Goal: Task Accomplishment & Management: Use online tool/utility

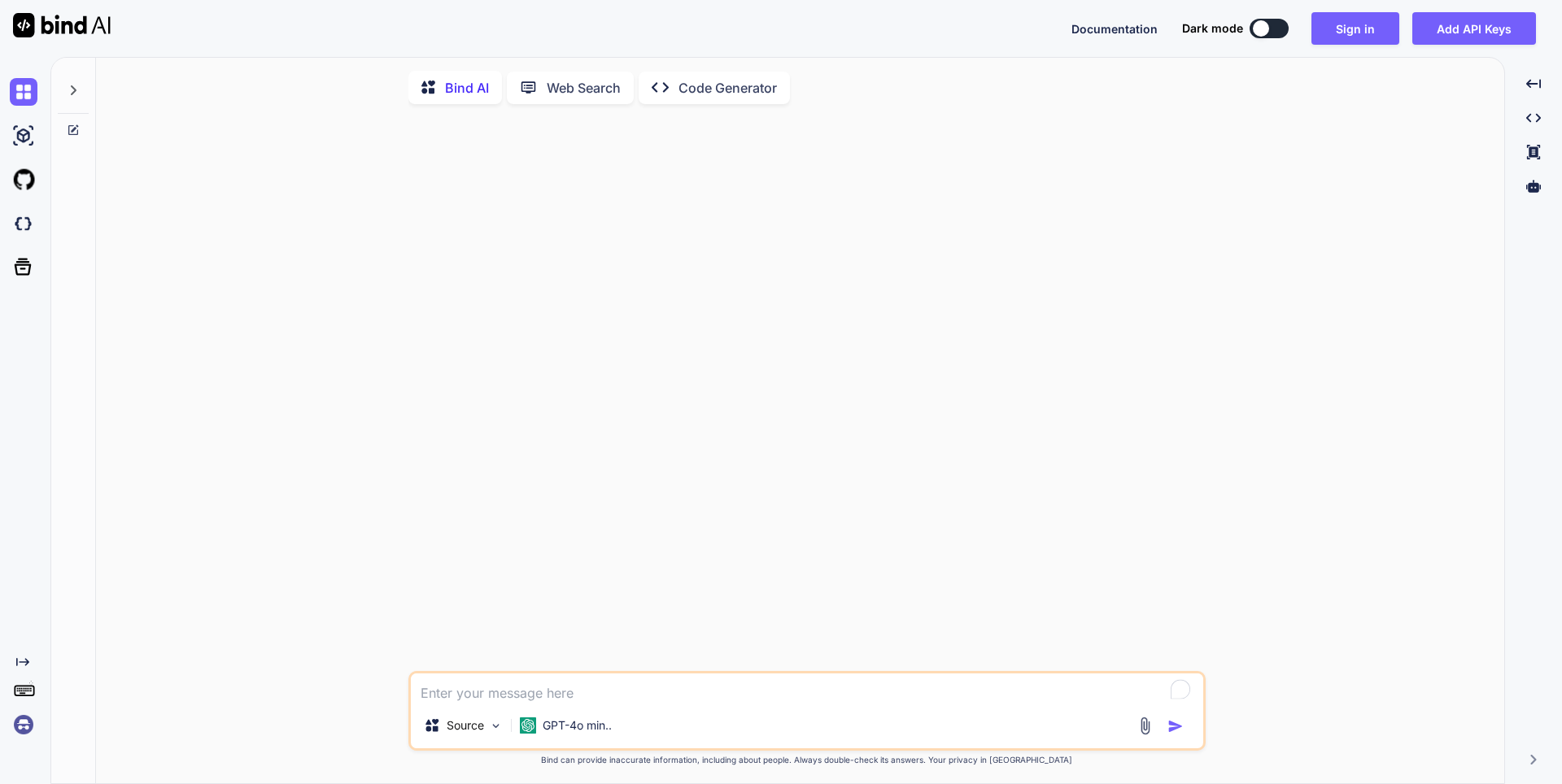
type textarea "x"
click at [30, 725] on img at bounding box center [23, 724] width 28 height 28
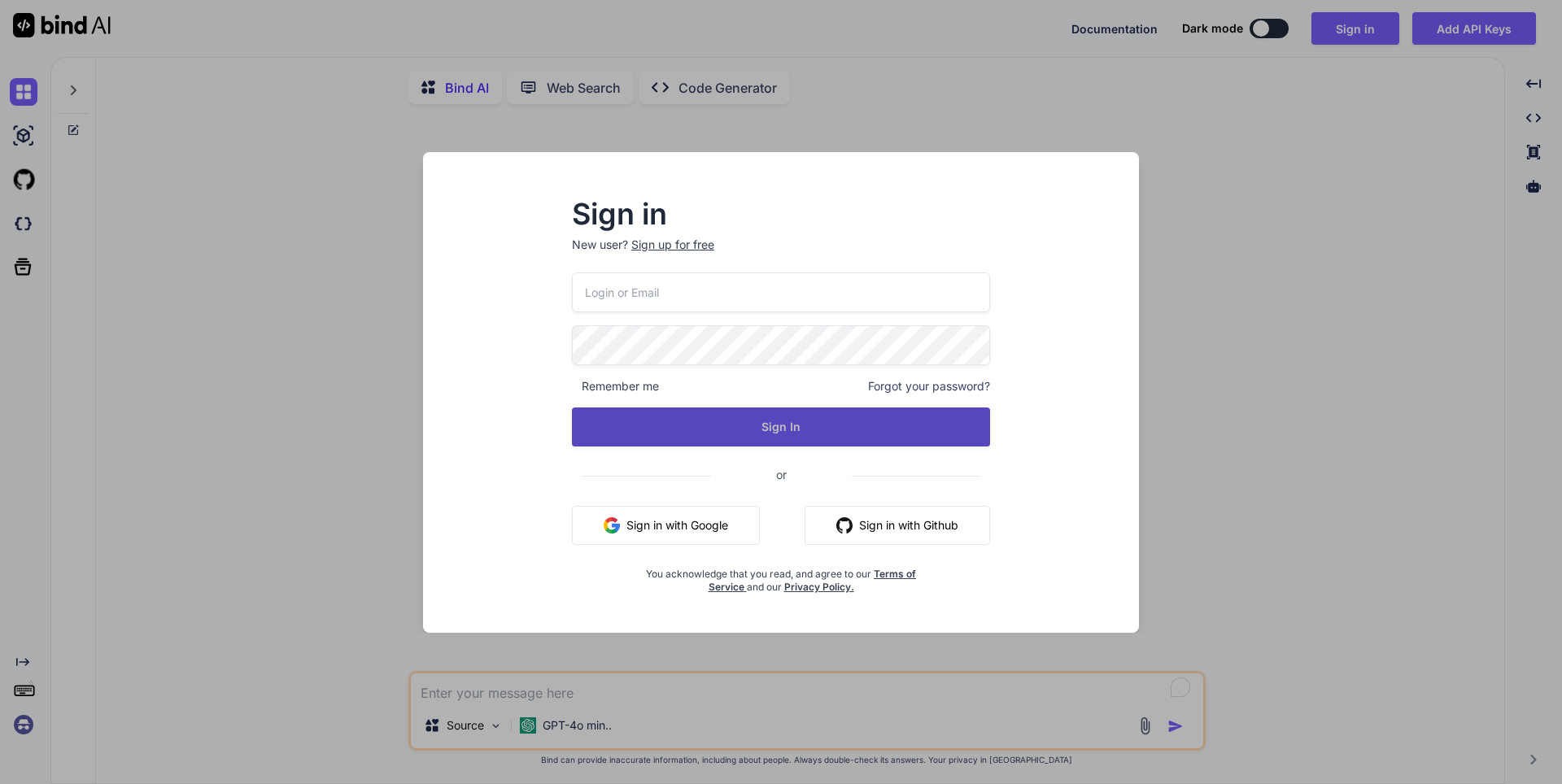
type input "[EMAIL_ADDRESS][DOMAIN_NAME]"
click at [702, 415] on button "Sign In" at bounding box center [781, 427] width 418 height 39
click at [700, 433] on button "Sign In" at bounding box center [781, 427] width 418 height 39
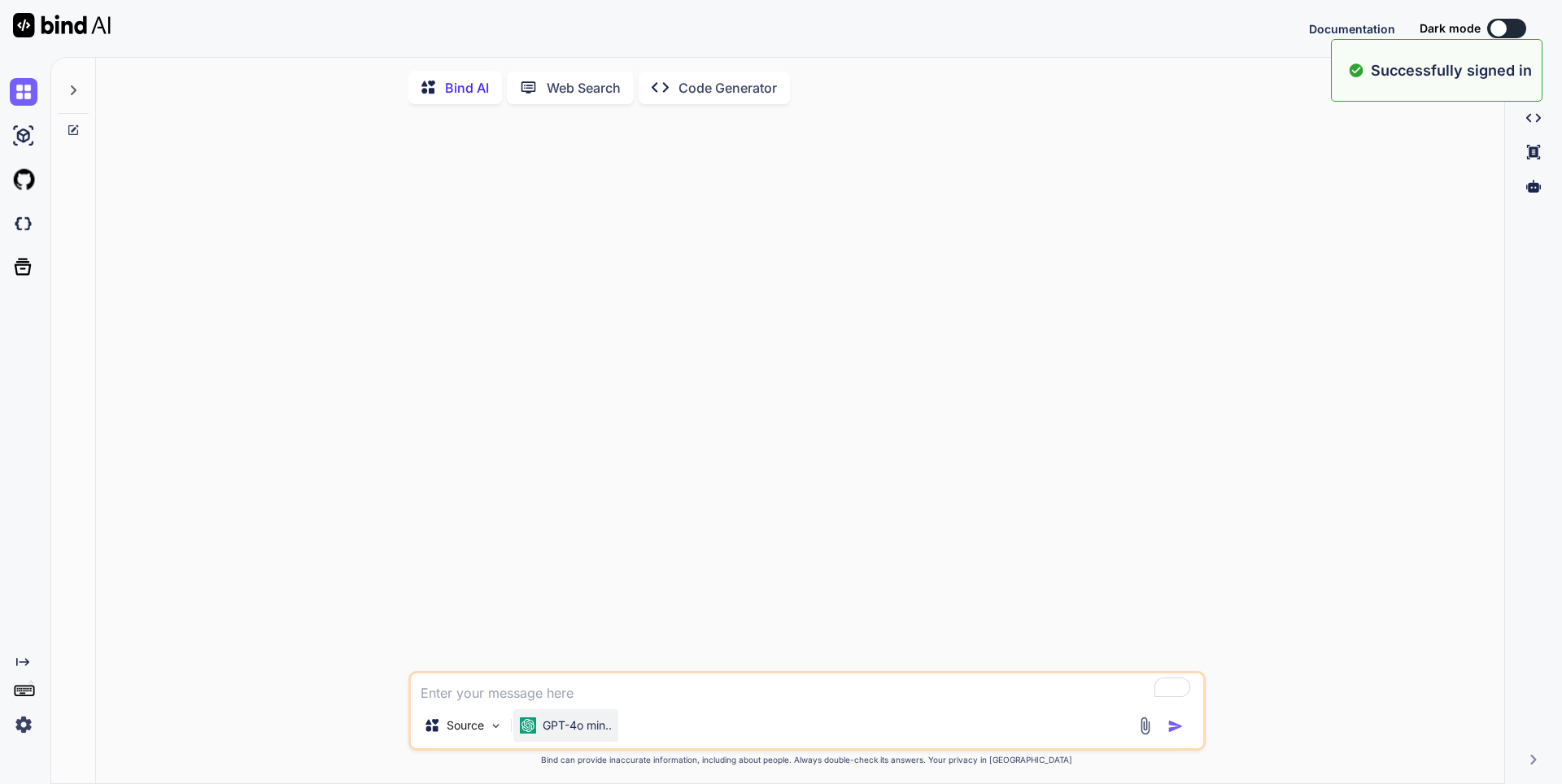
click at [584, 731] on p "GPT-4o min.." at bounding box center [576, 725] width 69 height 16
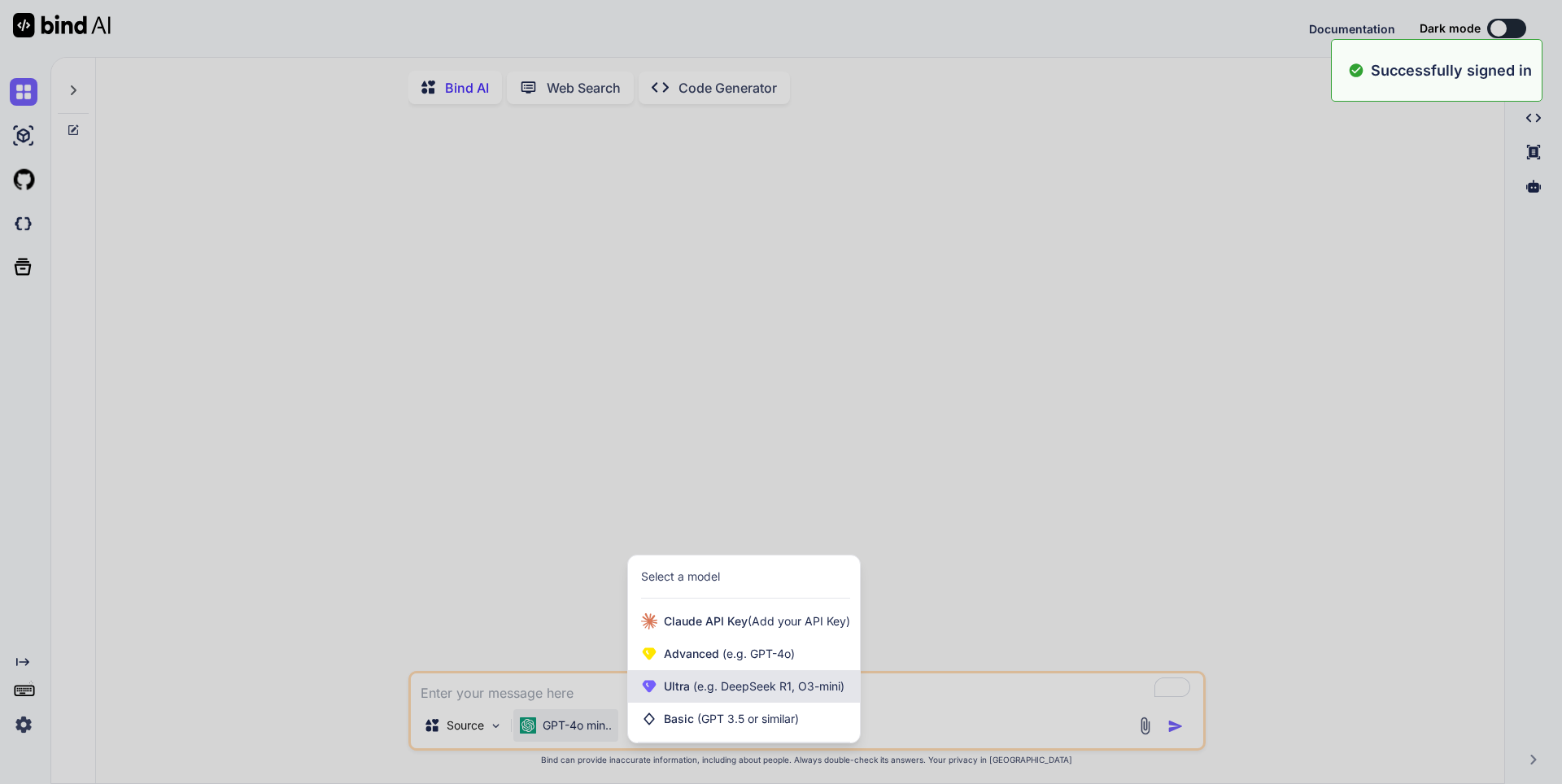
click at [675, 687] on span "Ultra (e.g. DeepSeek R1, O3-mini)" at bounding box center [754, 686] width 180 height 16
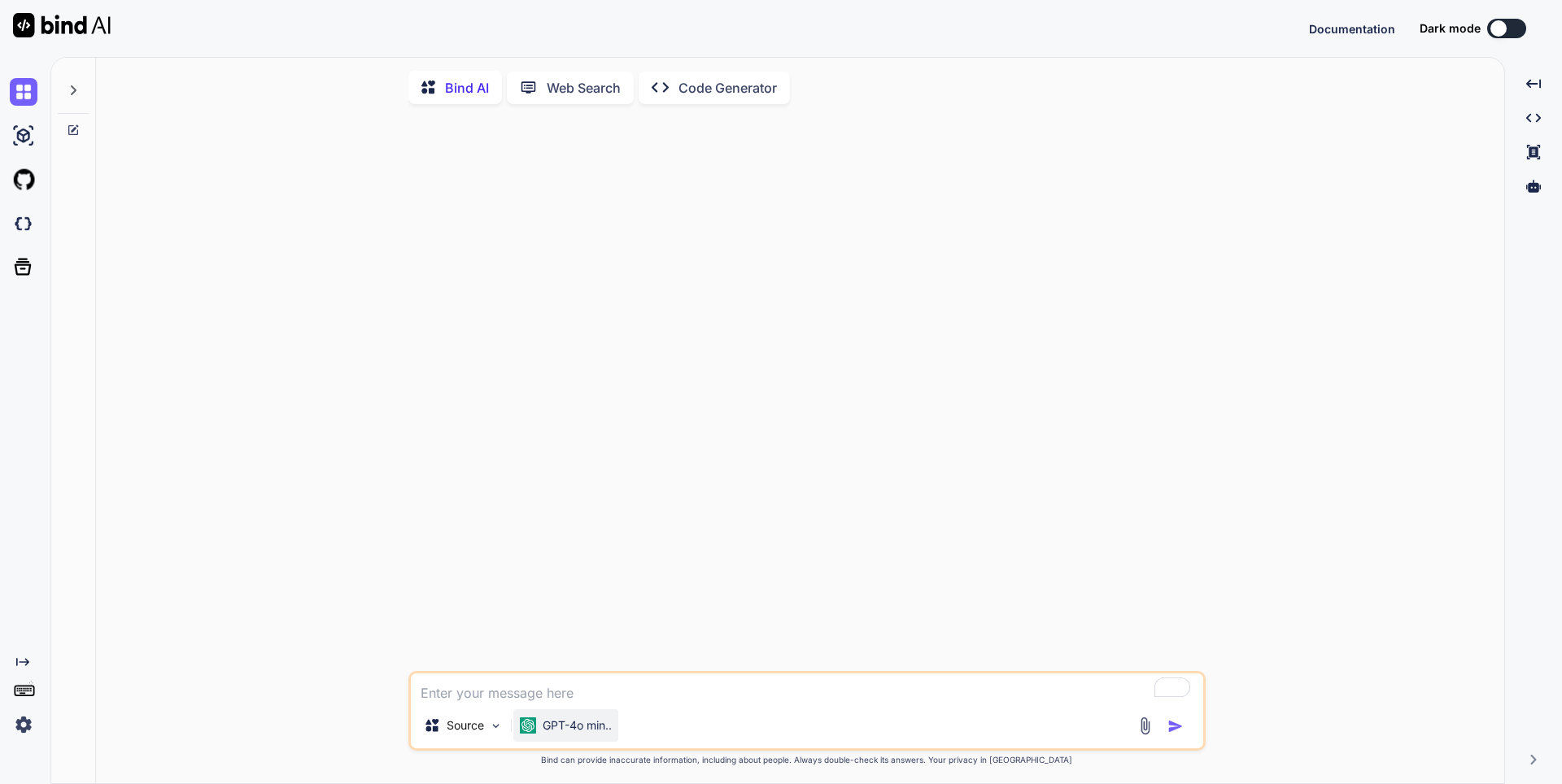
click at [559, 727] on p "GPT-4o min.." at bounding box center [576, 725] width 69 height 16
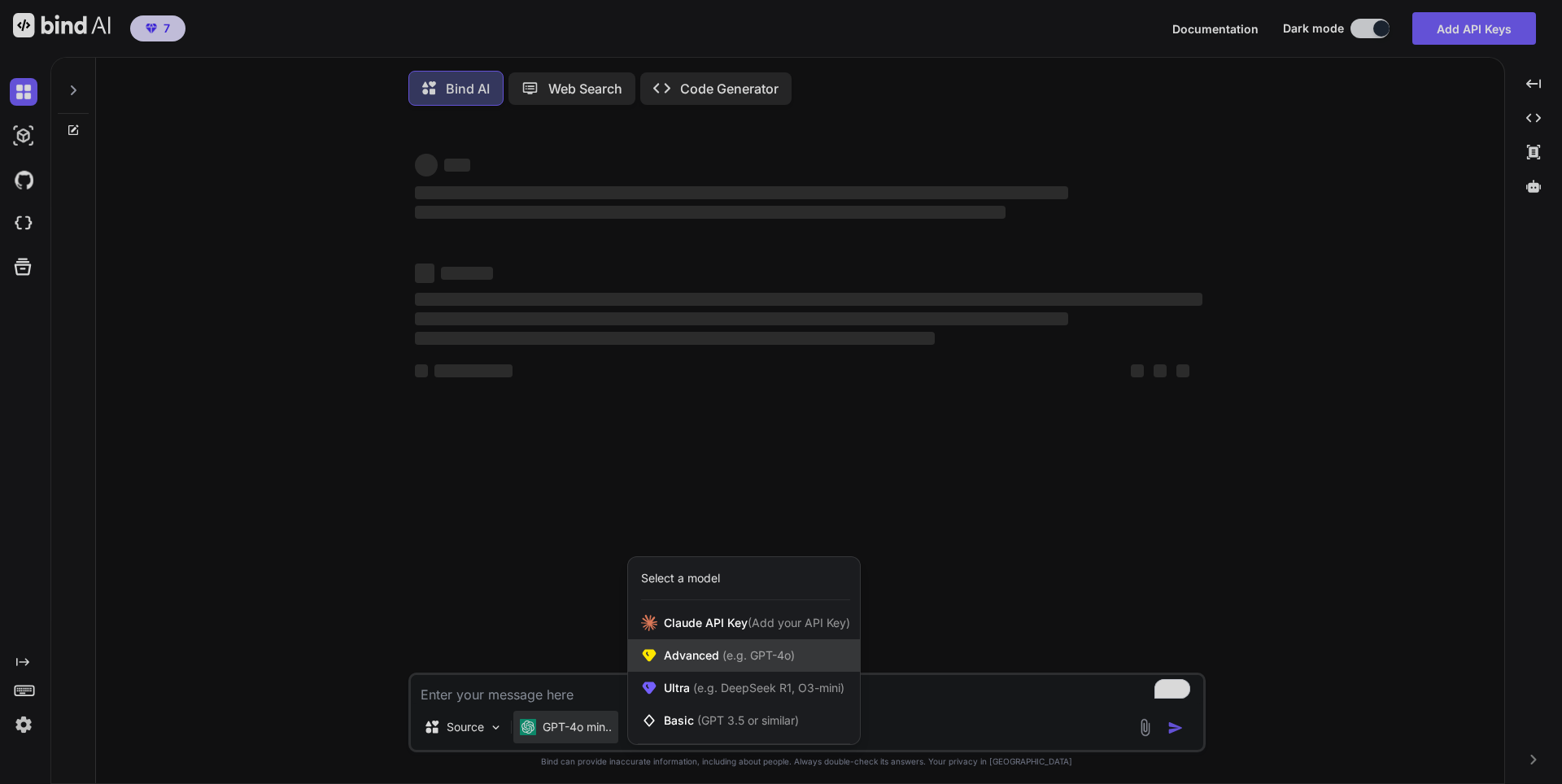
click at [688, 663] on span "Advanced (e.g. GPT-4o)" at bounding box center [729, 655] width 131 height 16
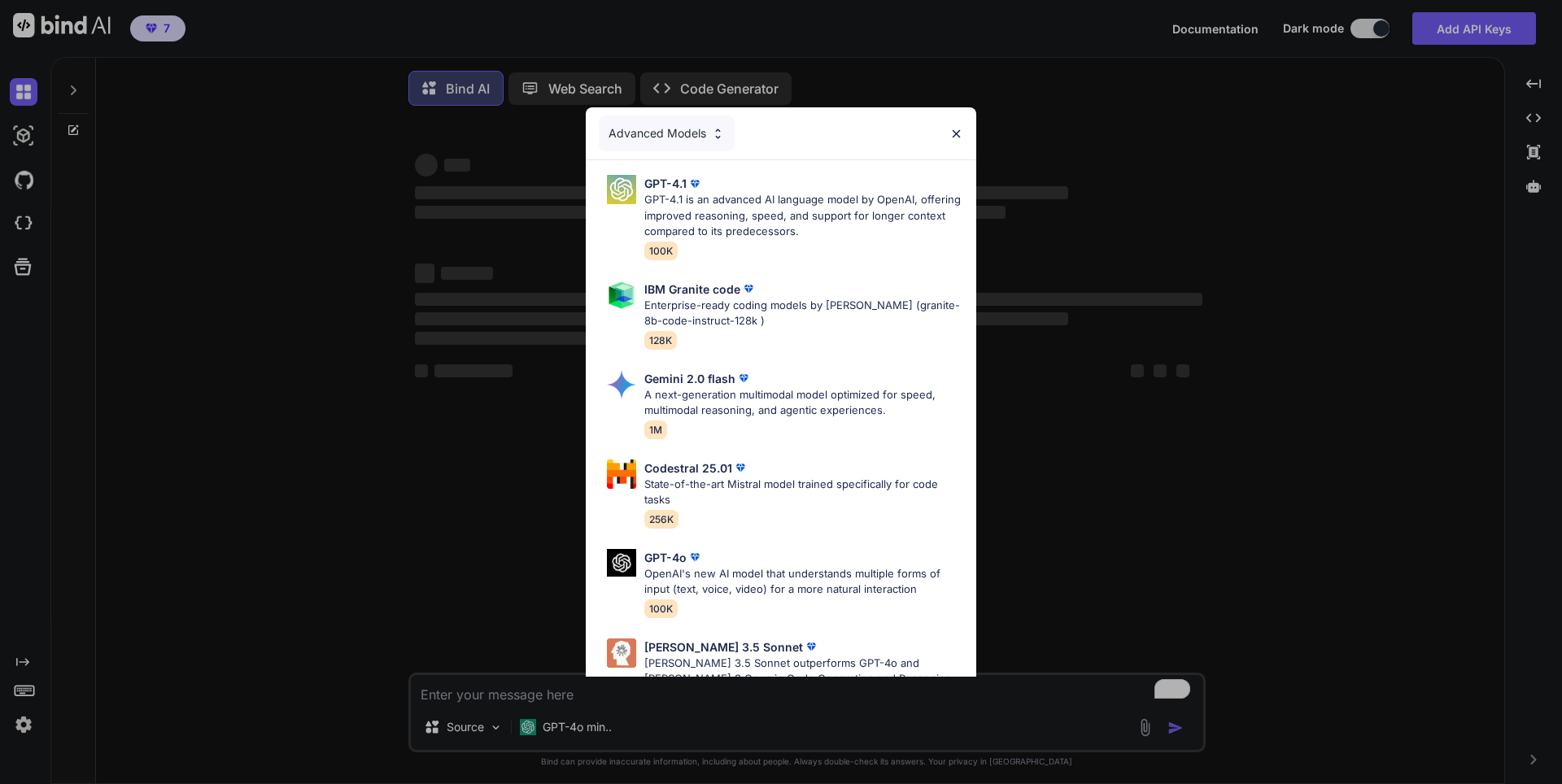
click at [556, 484] on div "Advanced Models GPT-4.1 GPT-4.1 is an advanced AI language model by OpenAI, off…" at bounding box center [781, 392] width 1562 height 784
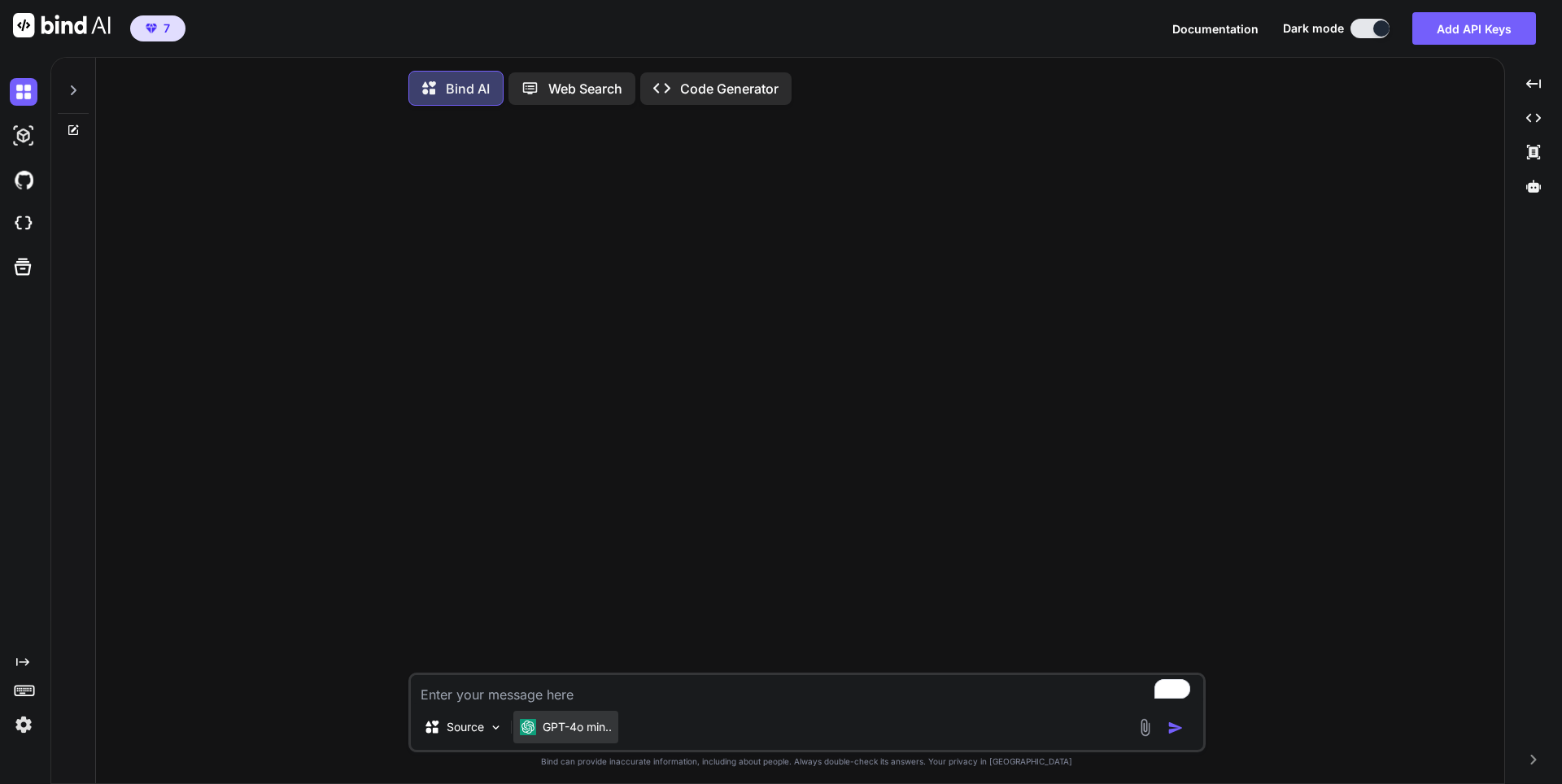
click at [550, 739] on div "GPT-4o min.." at bounding box center [565, 727] width 105 height 32
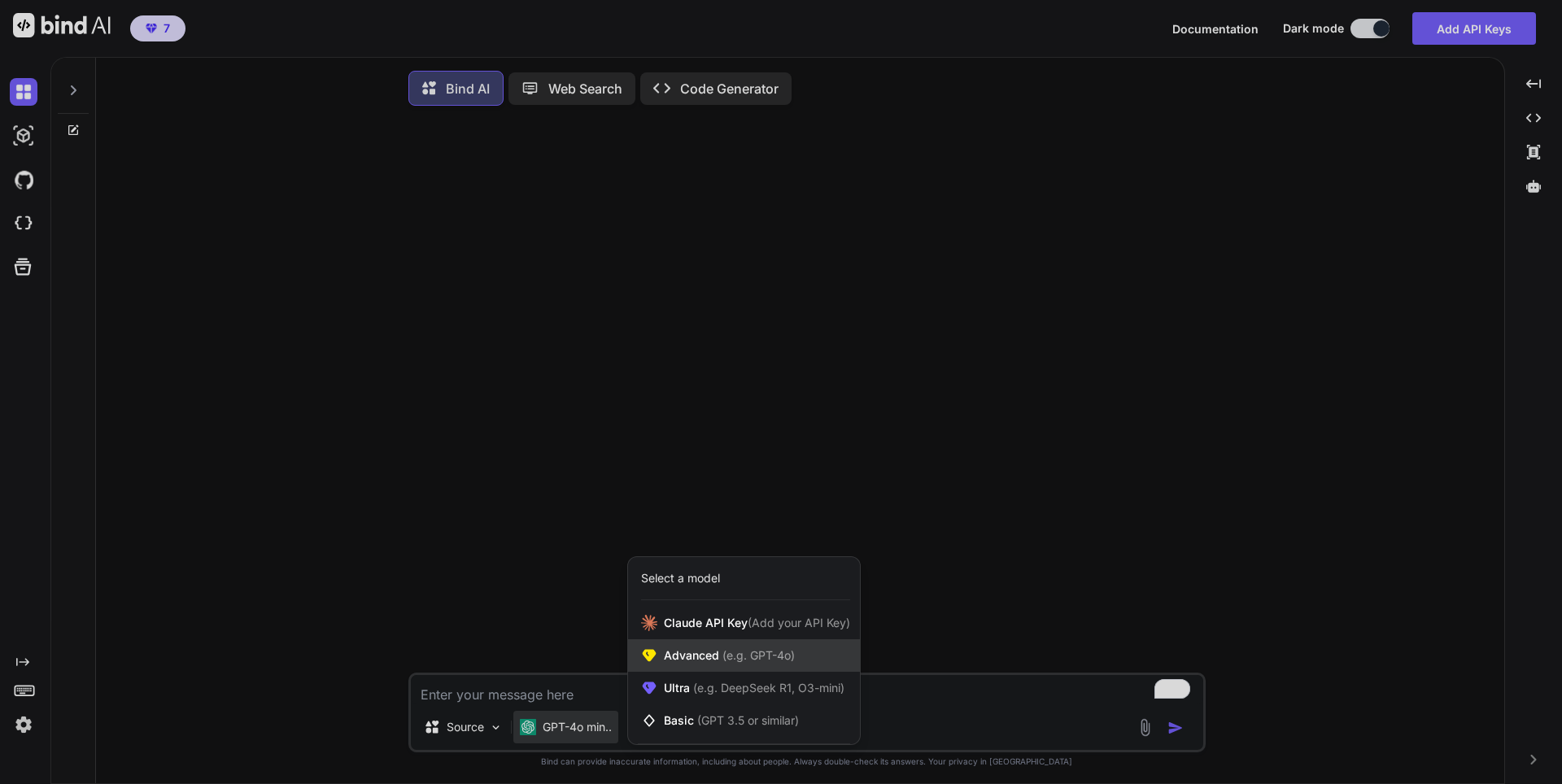
click at [695, 660] on span "Advanced (e.g. GPT-4o)" at bounding box center [729, 655] width 131 height 16
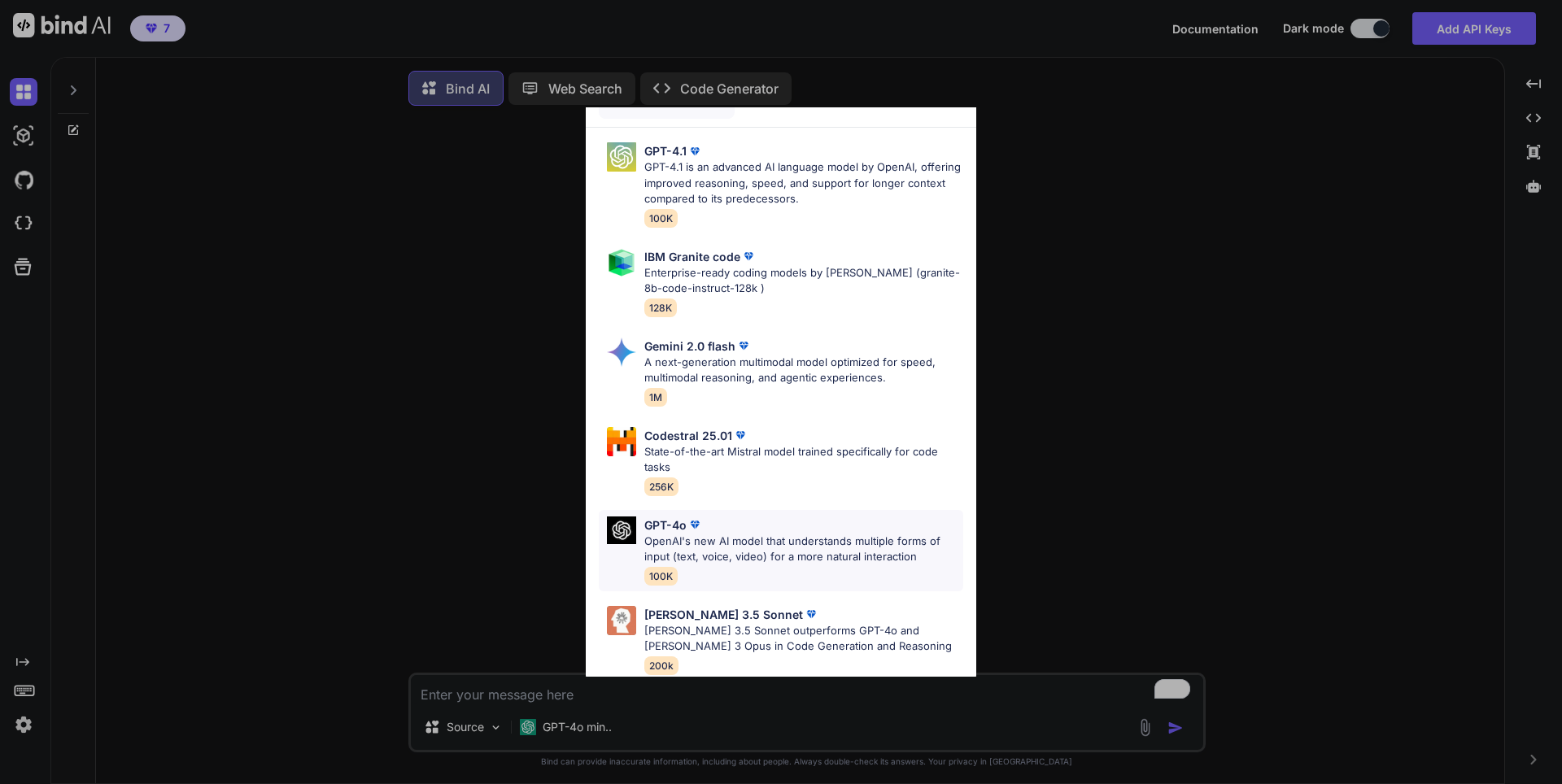
scroll to position [48, 0]
click at [548, 525] on div "Advanced Models GPT-4.1 GPT-4.1 is an advanced AI language model by OpenAI, off…" at bounding box center [781, 392] width 1562 height 784
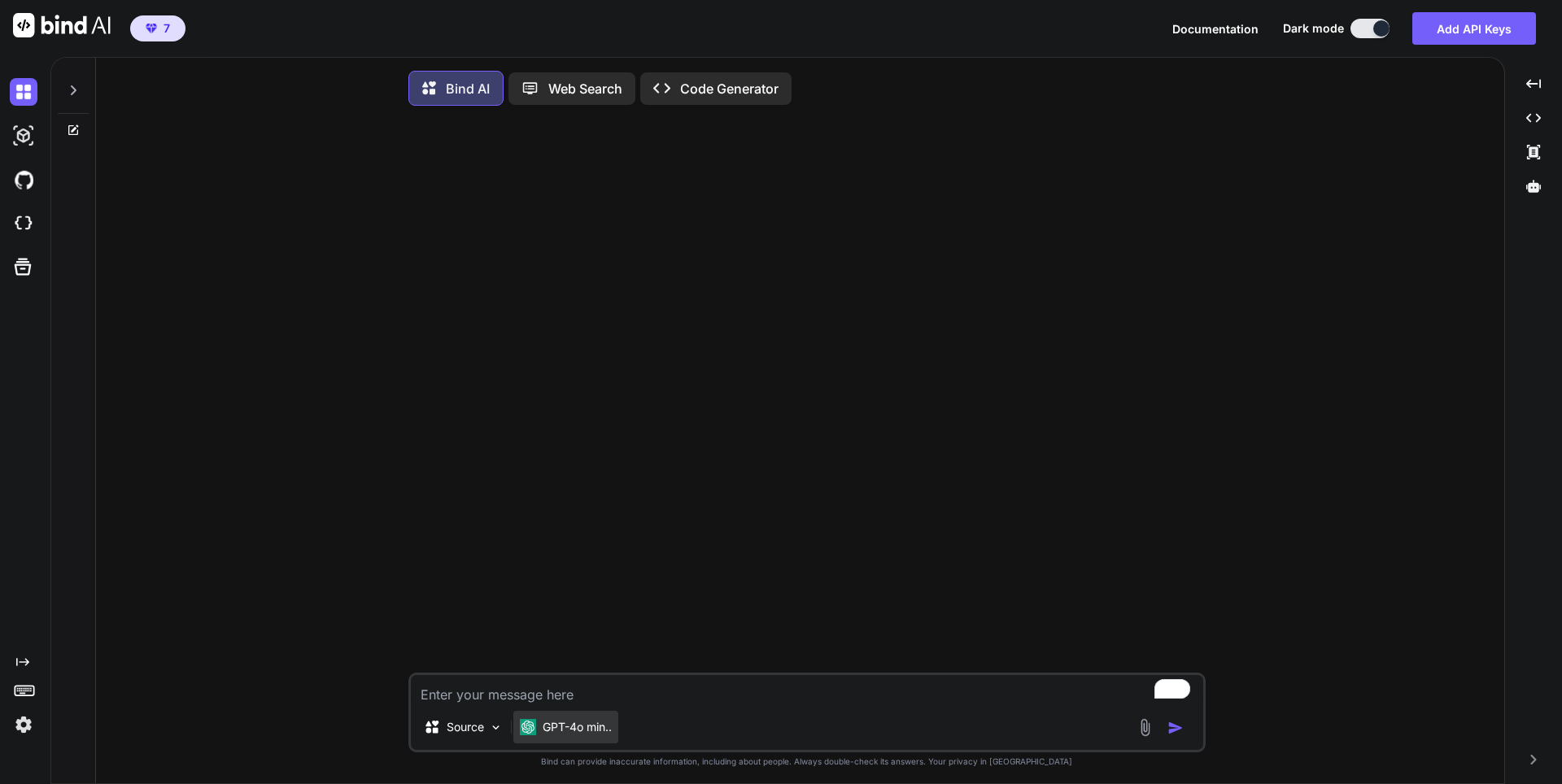
click at [564, 744] on div "GPT-4o min.." at bounding box center [565, 727] width 105 height 32
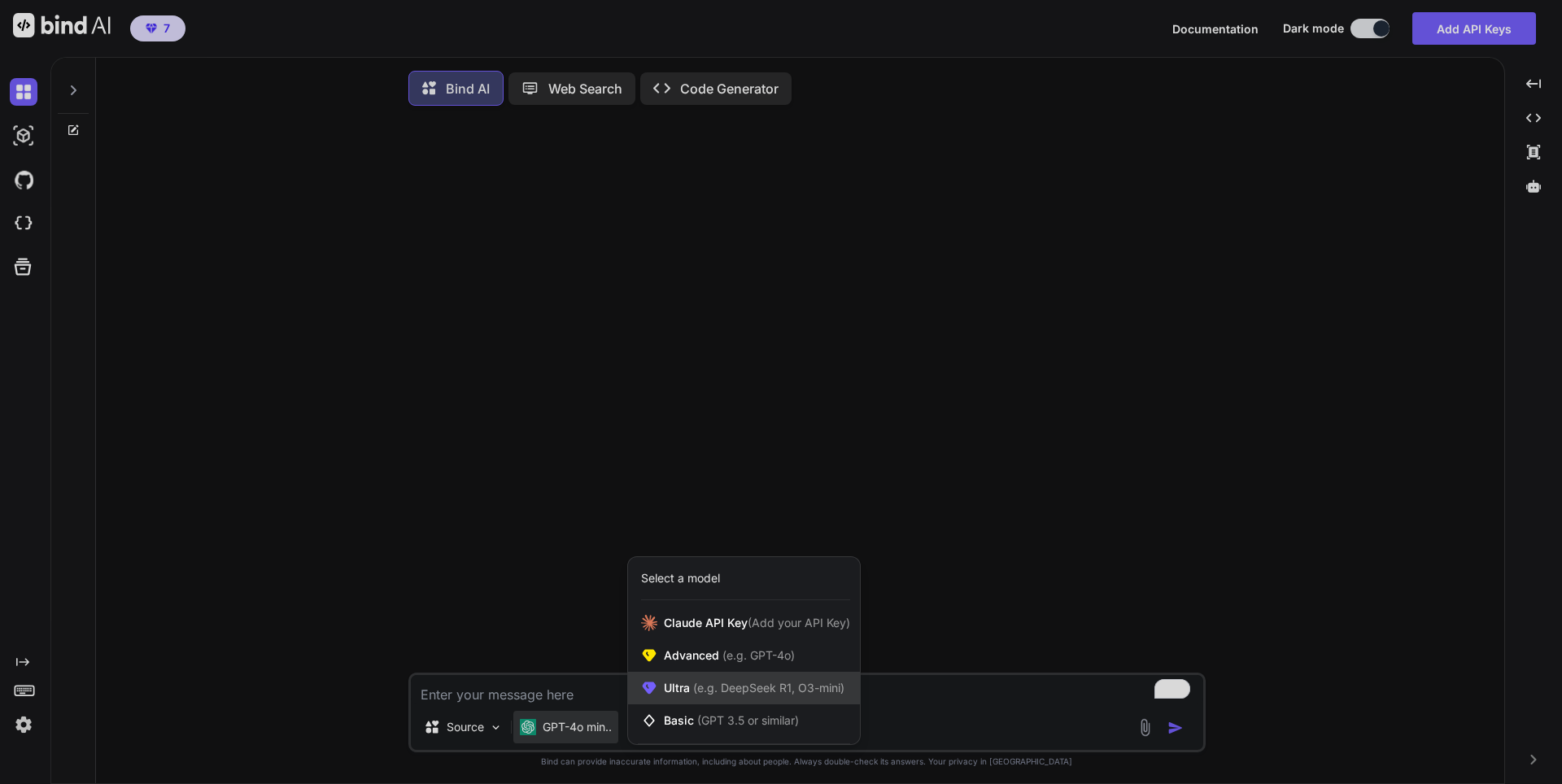
click at [672, 684] on span "Ultra (e.g. DeepSeek R1, O3-mini)" at bounding box center [754, 688] width 180 height 16
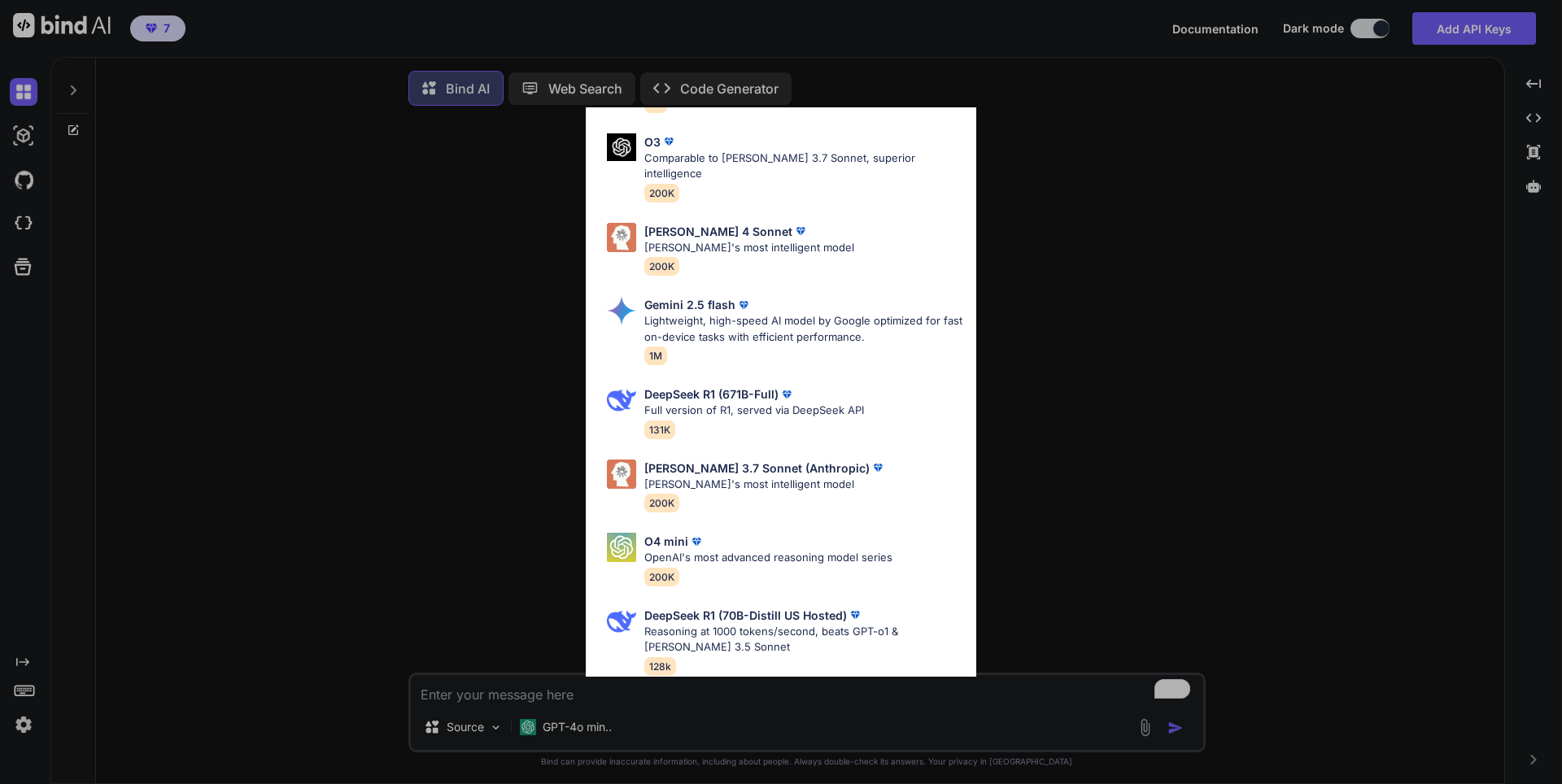
scroll to position [148, 0]
click at [522, 549] on div "Ultra Models Gemini 2.5 Pro Google's advanced multimodal AI model capable of un…" at bounding box center [781, 392] width 1562 height 784
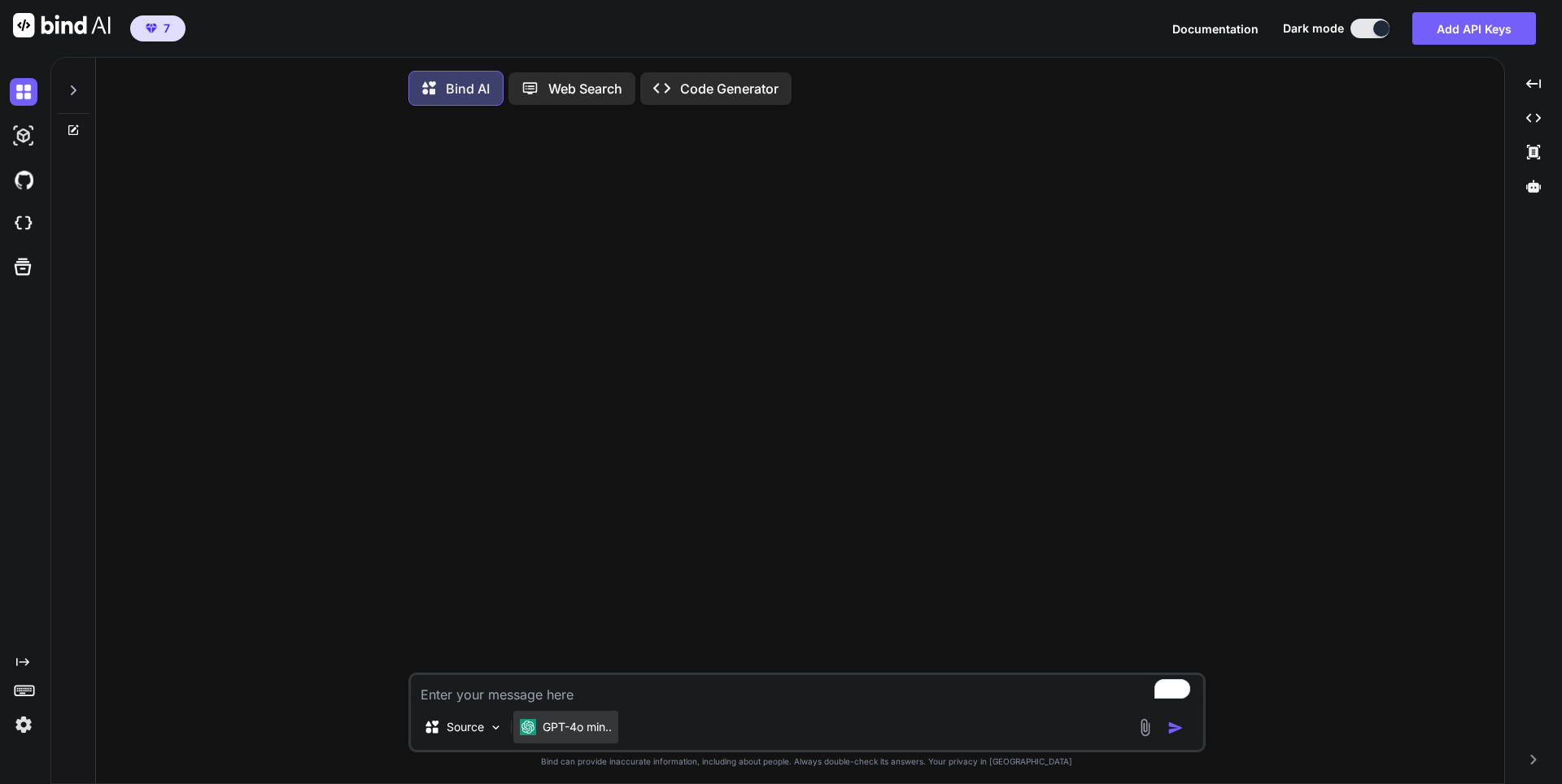
click at [554, 734] on p "GPT-4o min.." at bounding box center [576, 727] width 69 height 16
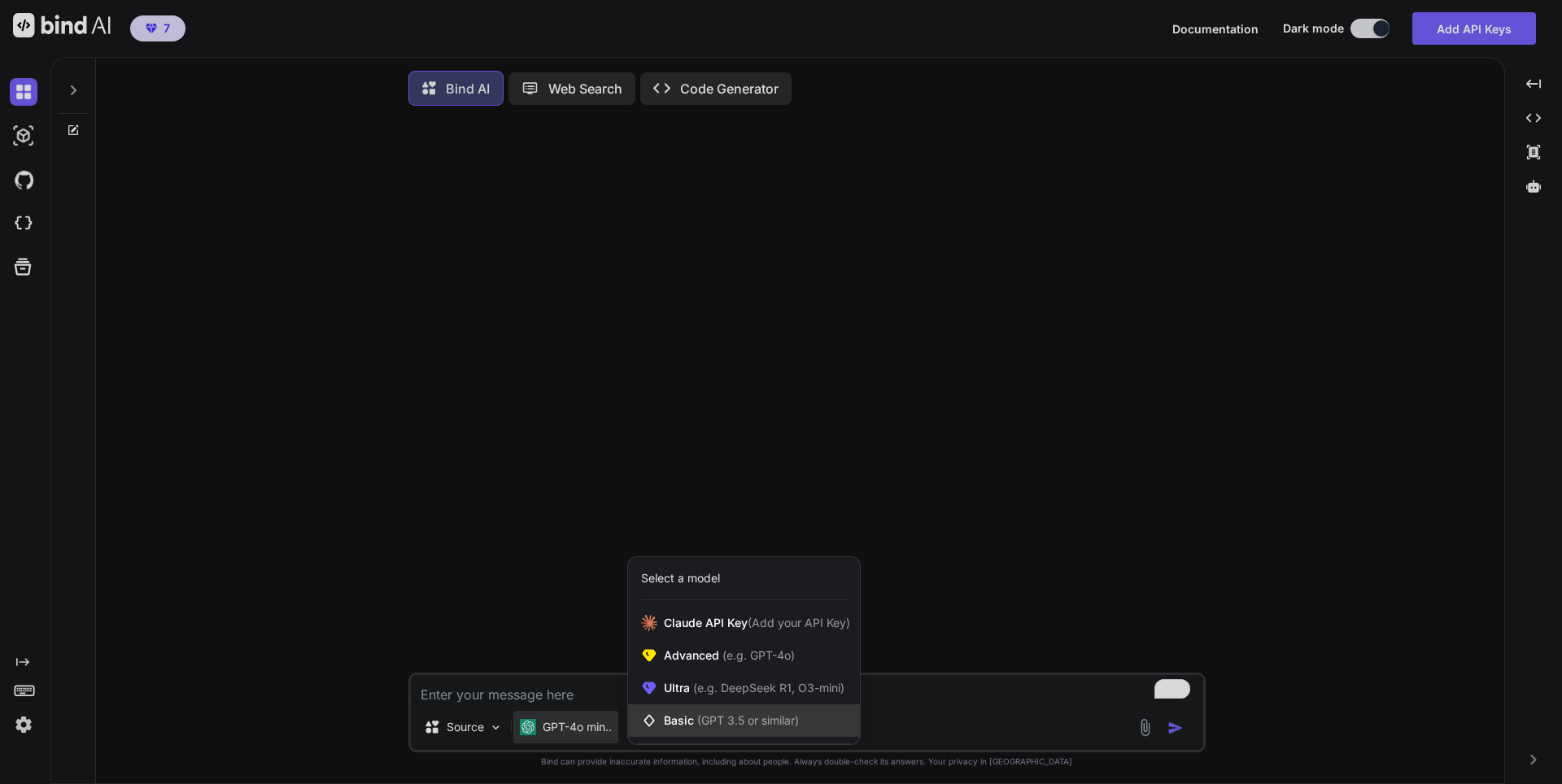
click at [695, 735] on div "Basic (GPT 3.5 or similar)" at bounding box center [744, 720] width 232 height 32
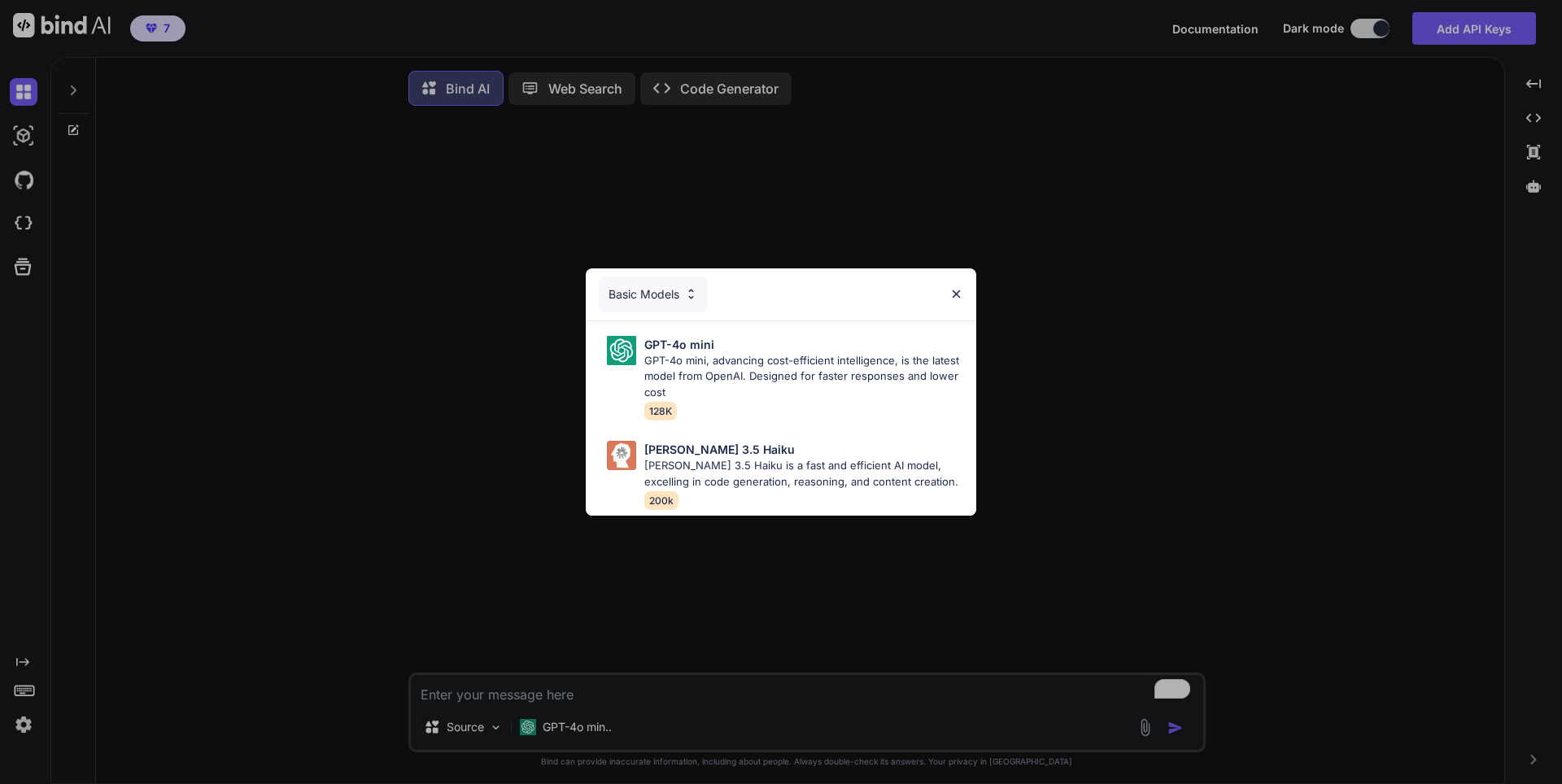
click at [440, 552] on div "Basic Models GPT-4o mini GPT-4o mini, advancing cost-efficient intelligence, is…" at bounding box center [781, 392] width 1562 height 784
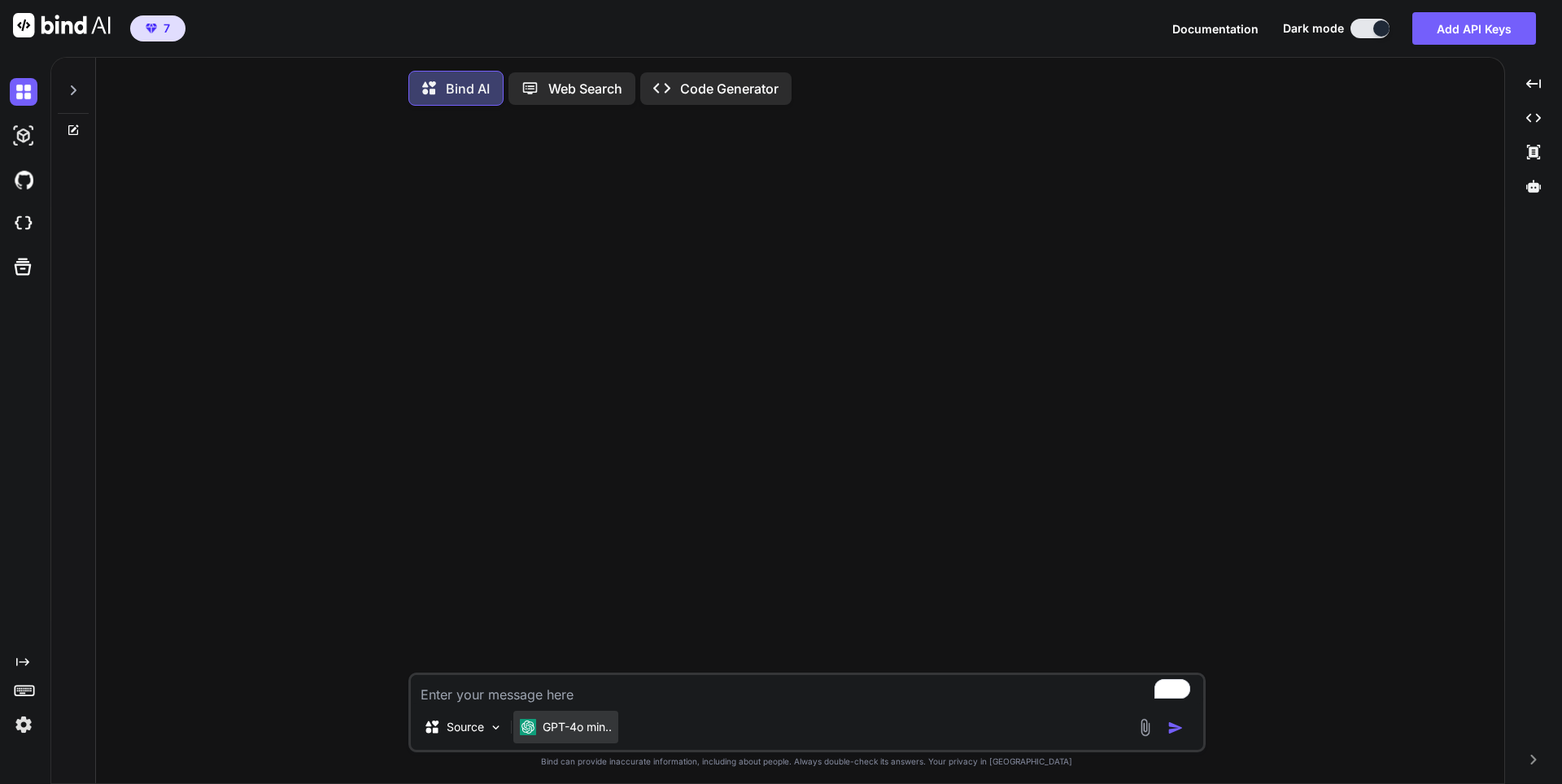
click at [577, 730] on p "GPT-4o min.." at bounding box center [576, 727] width 69 height 16
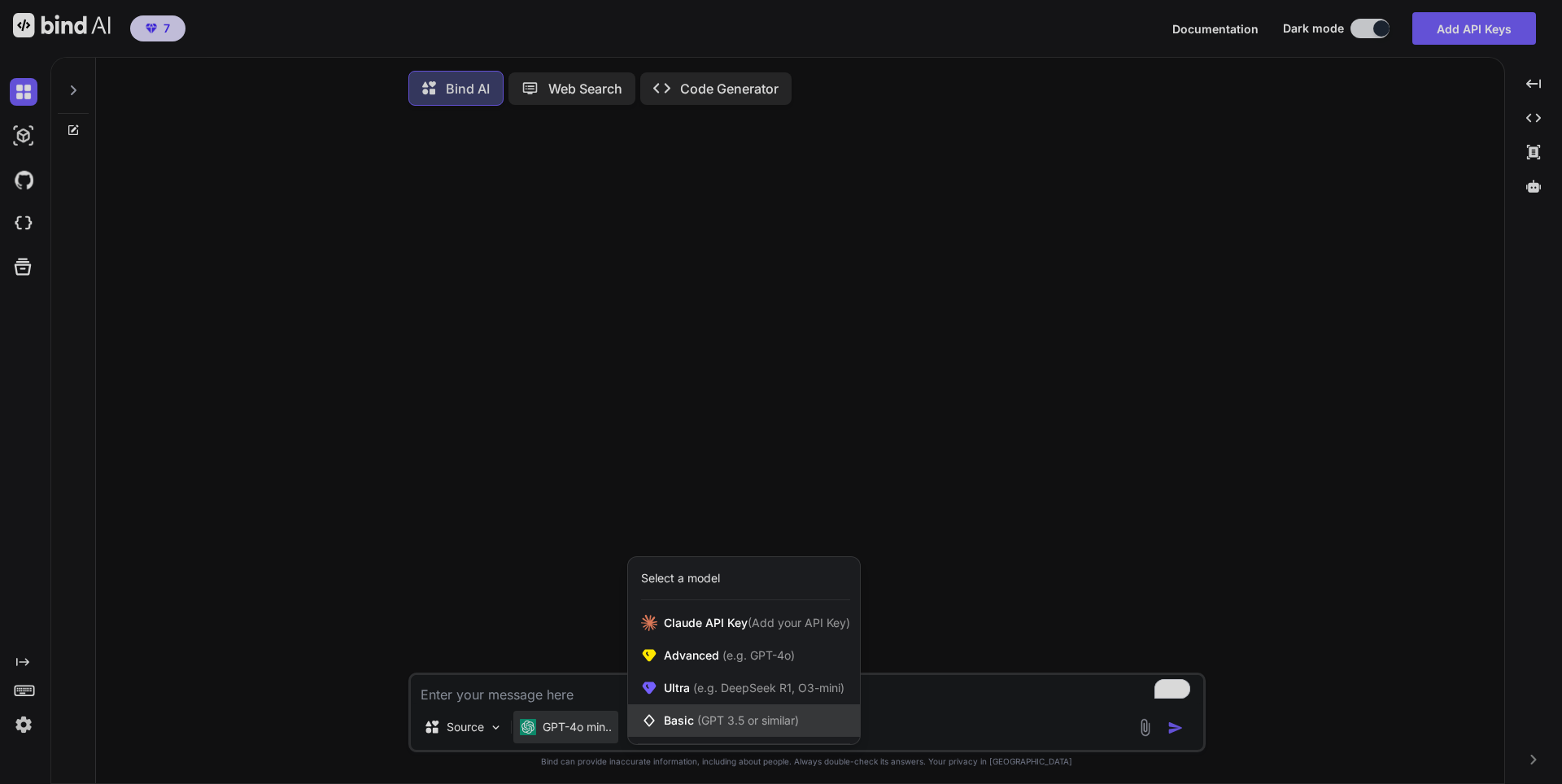
click at [680, 728] on span "Basic (GPT 3.5 or similar)" at bounding box center [731, 720] width 135 height 16
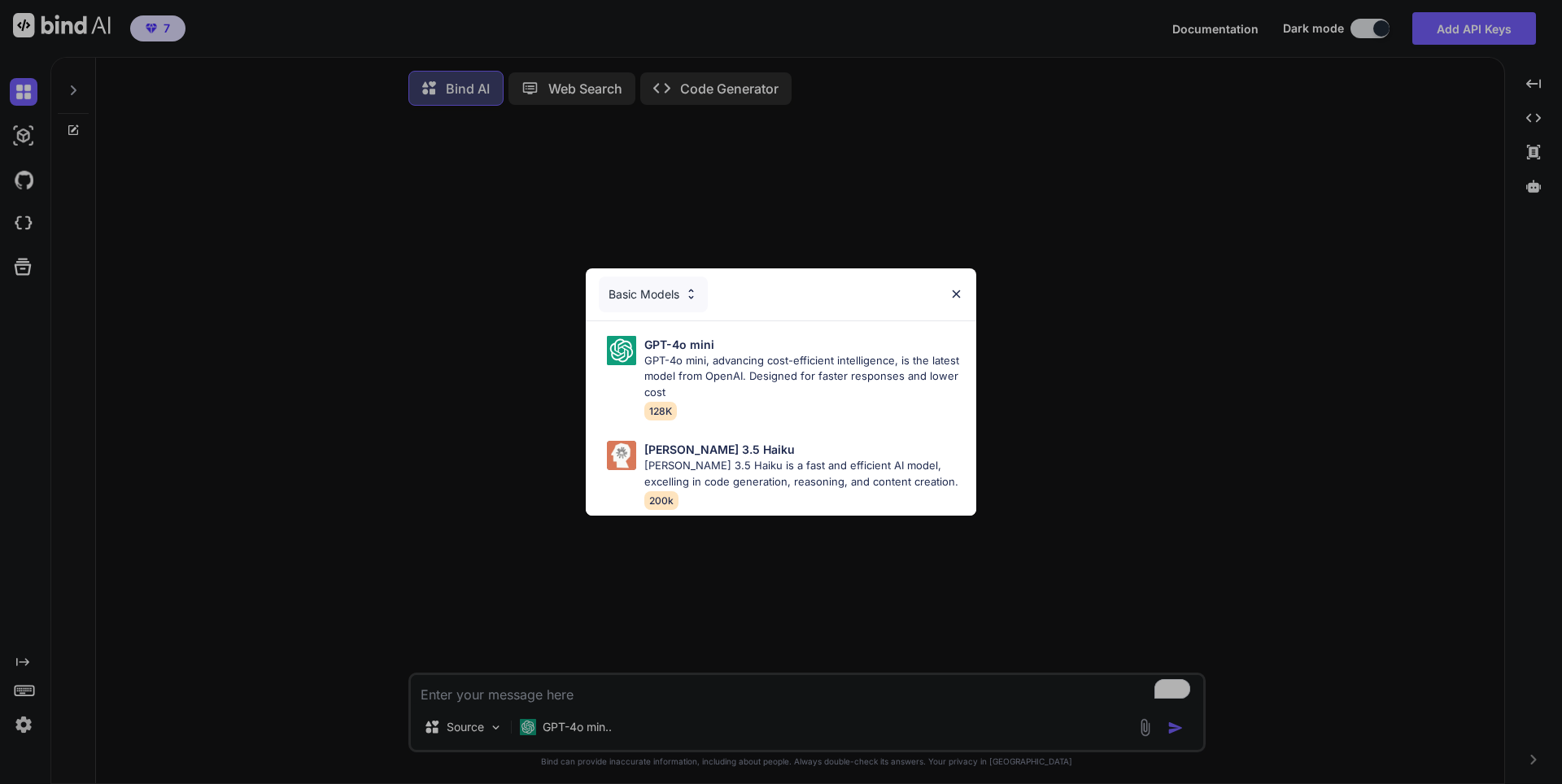
click at [571, 737] on div "Basic Models GPT-4o mini GPT-4o mini, advancing cost-efficient intelligence, is…" at bounding box center [781, 392] width 1562 height 784
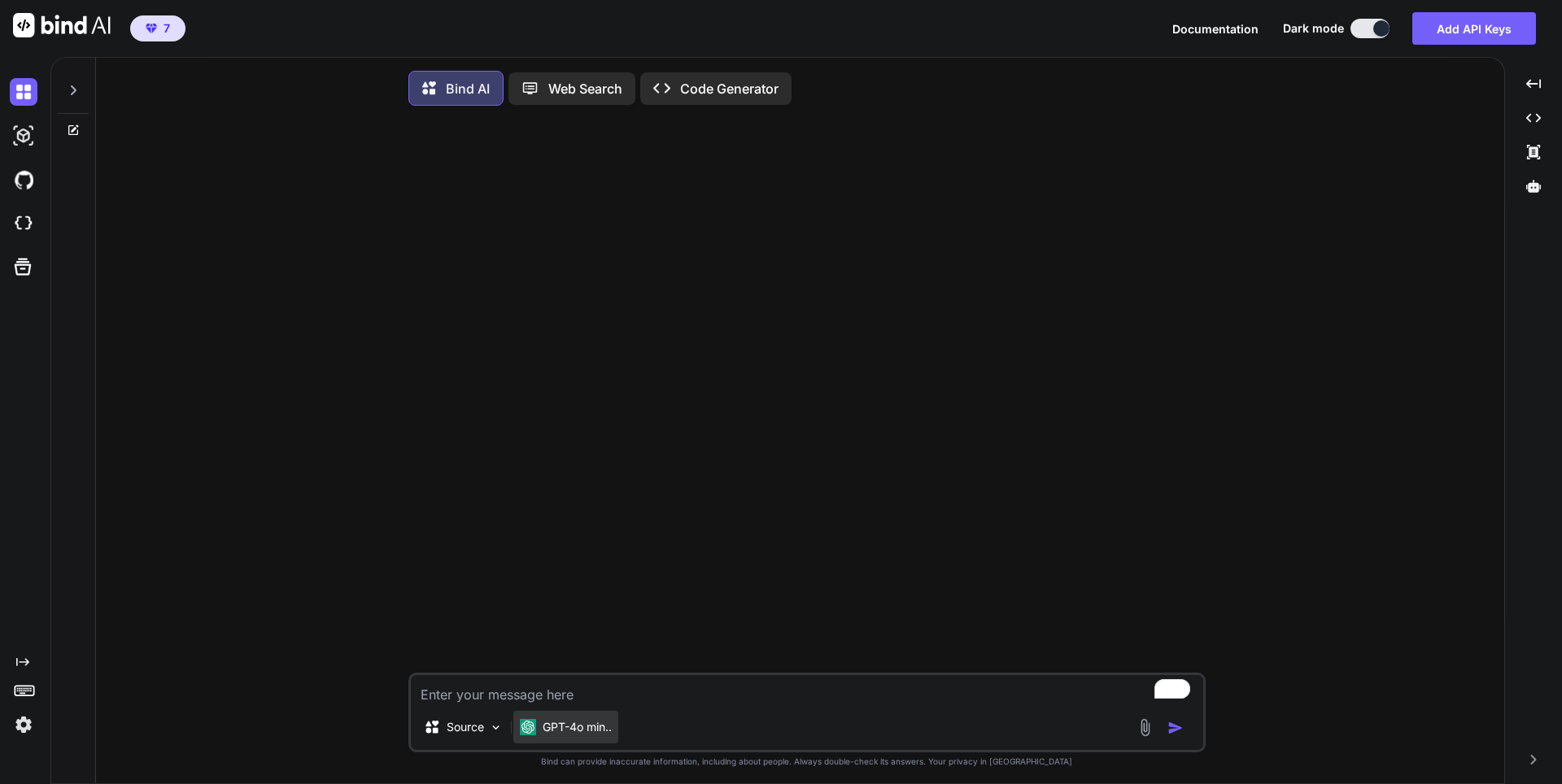
click at [574, 731] on p "GPT-4o min.." at bounding box center [576, 727] width 69 height 16
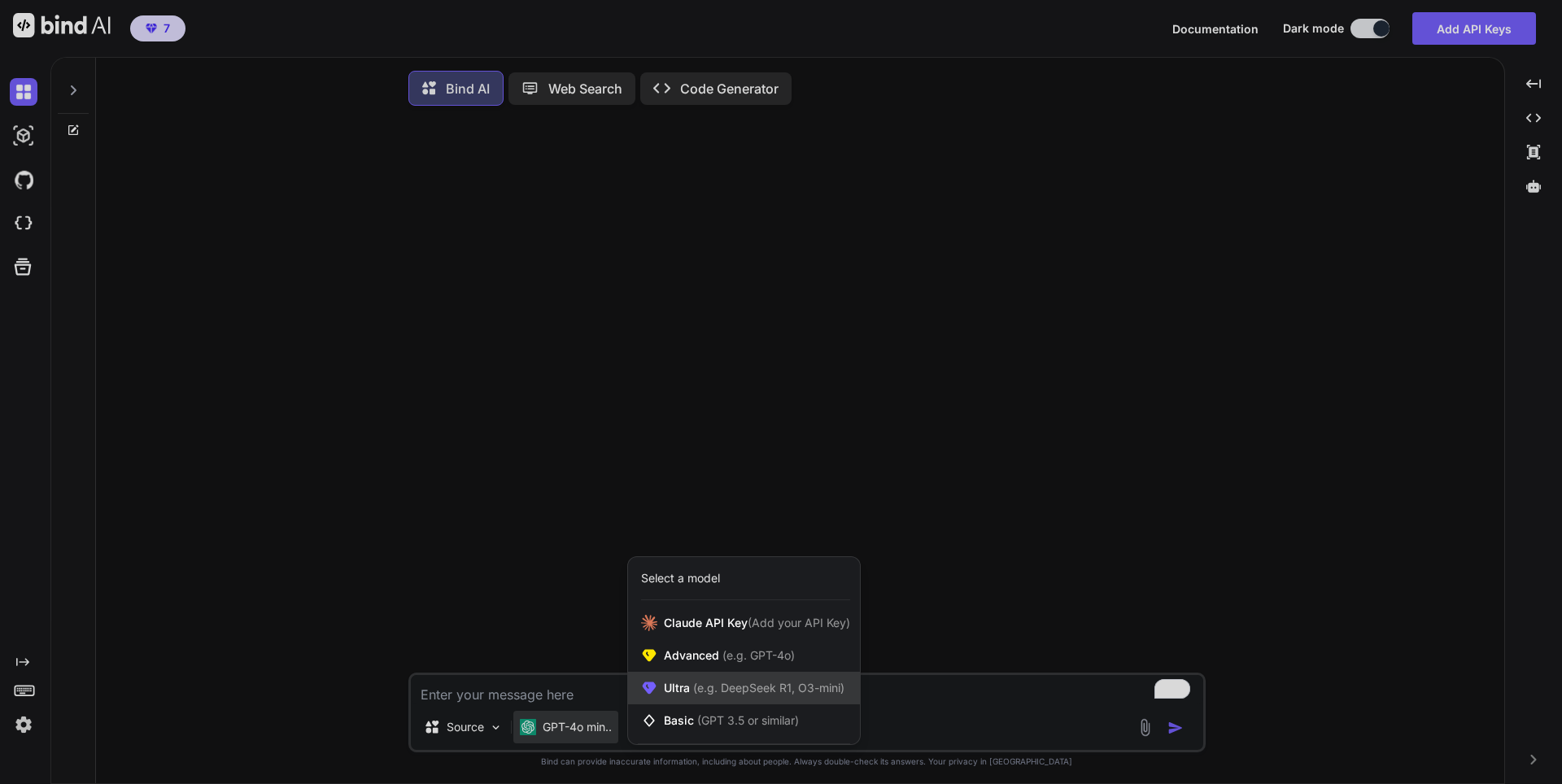
click at [698, 692] on span "(e.g. DeepSeek R1, O3-mini)" at bounding box center [767, 687] width 154 height 13
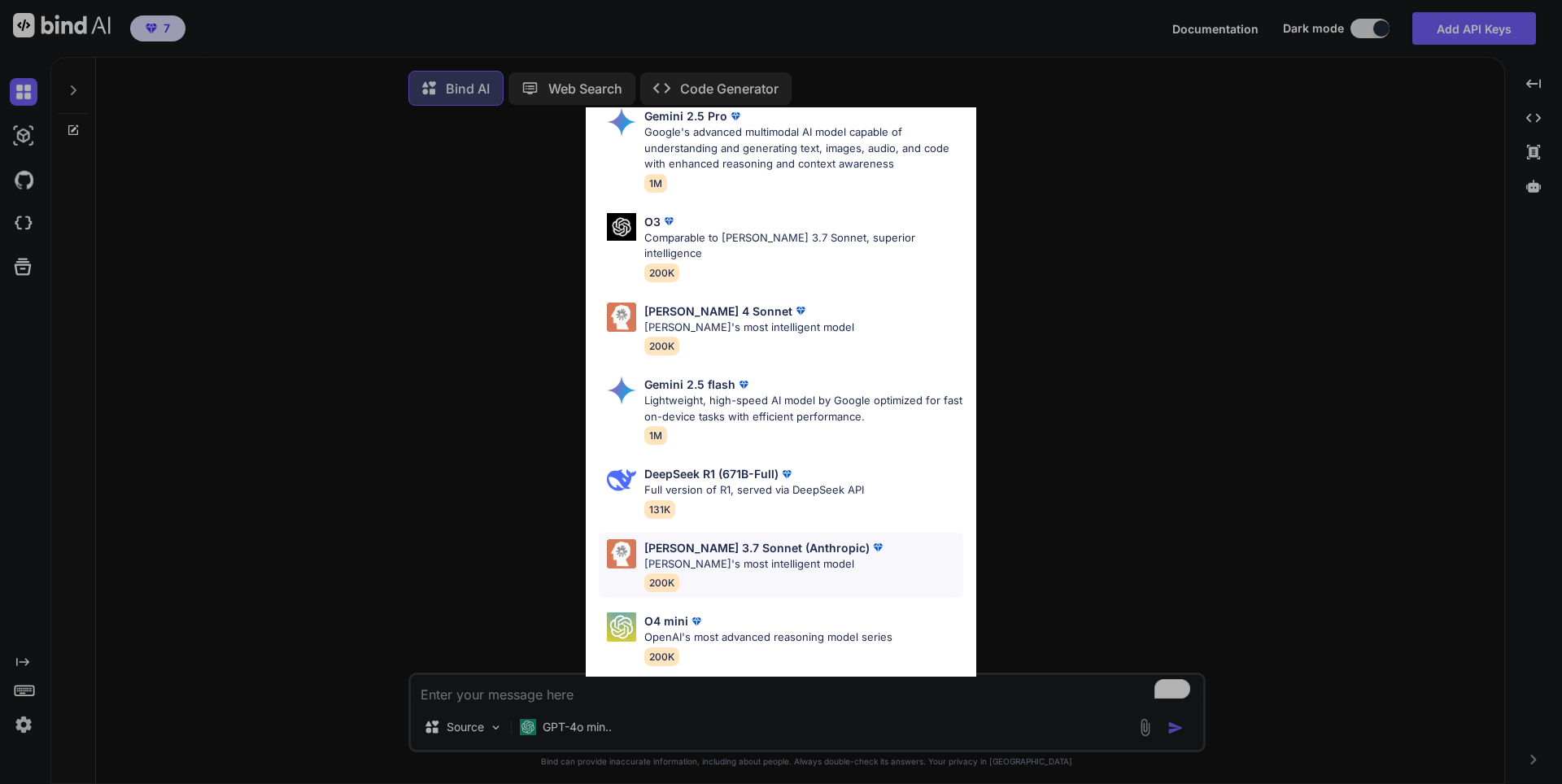
scroll to position [0, 0]
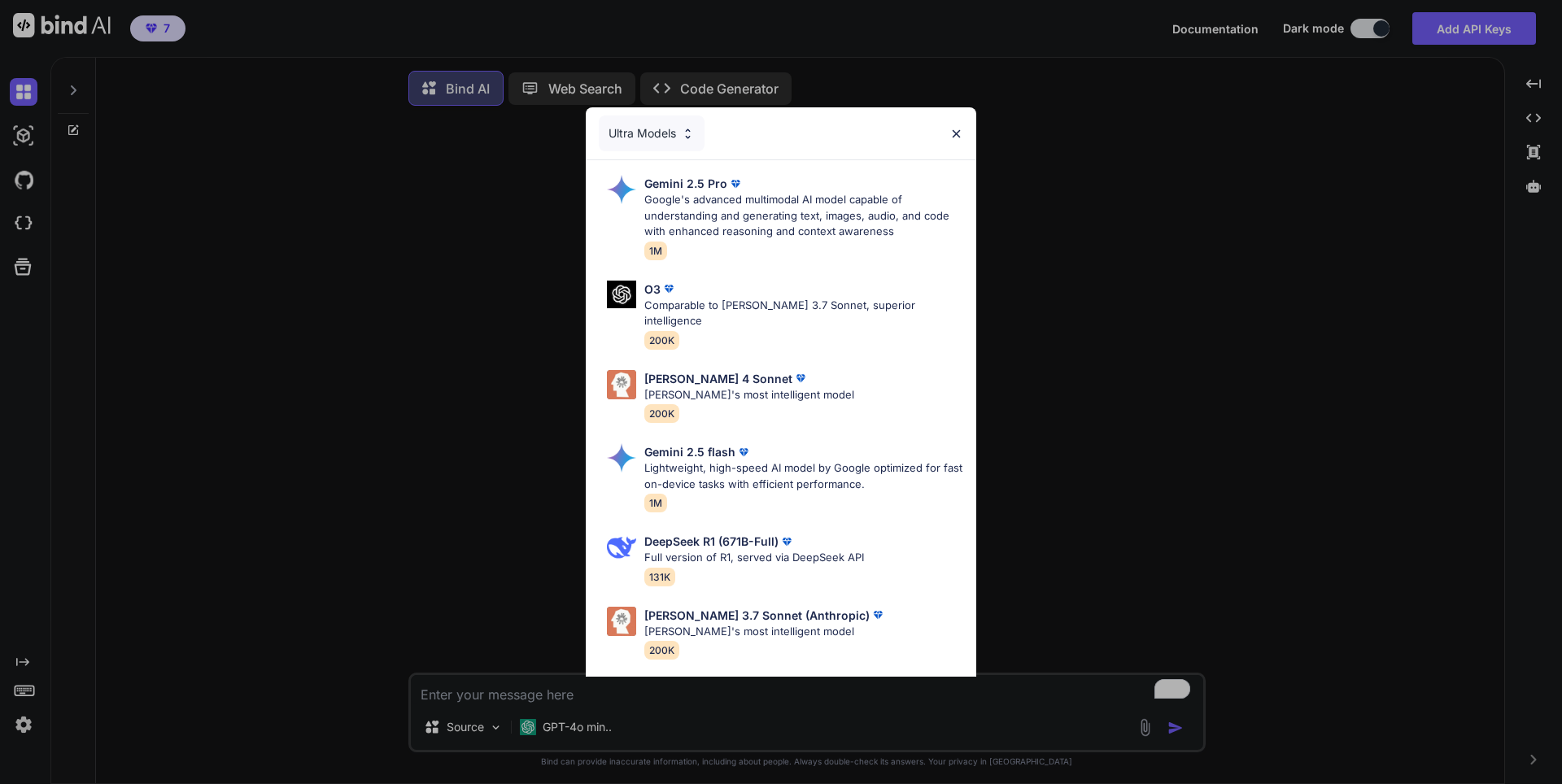
click at [399, 479] on div "Ultra Models Gemini 2.5 Pro Google's advanced multimodal AI model capable of un…" at bounding box center [781, 392] width 1562 height 784
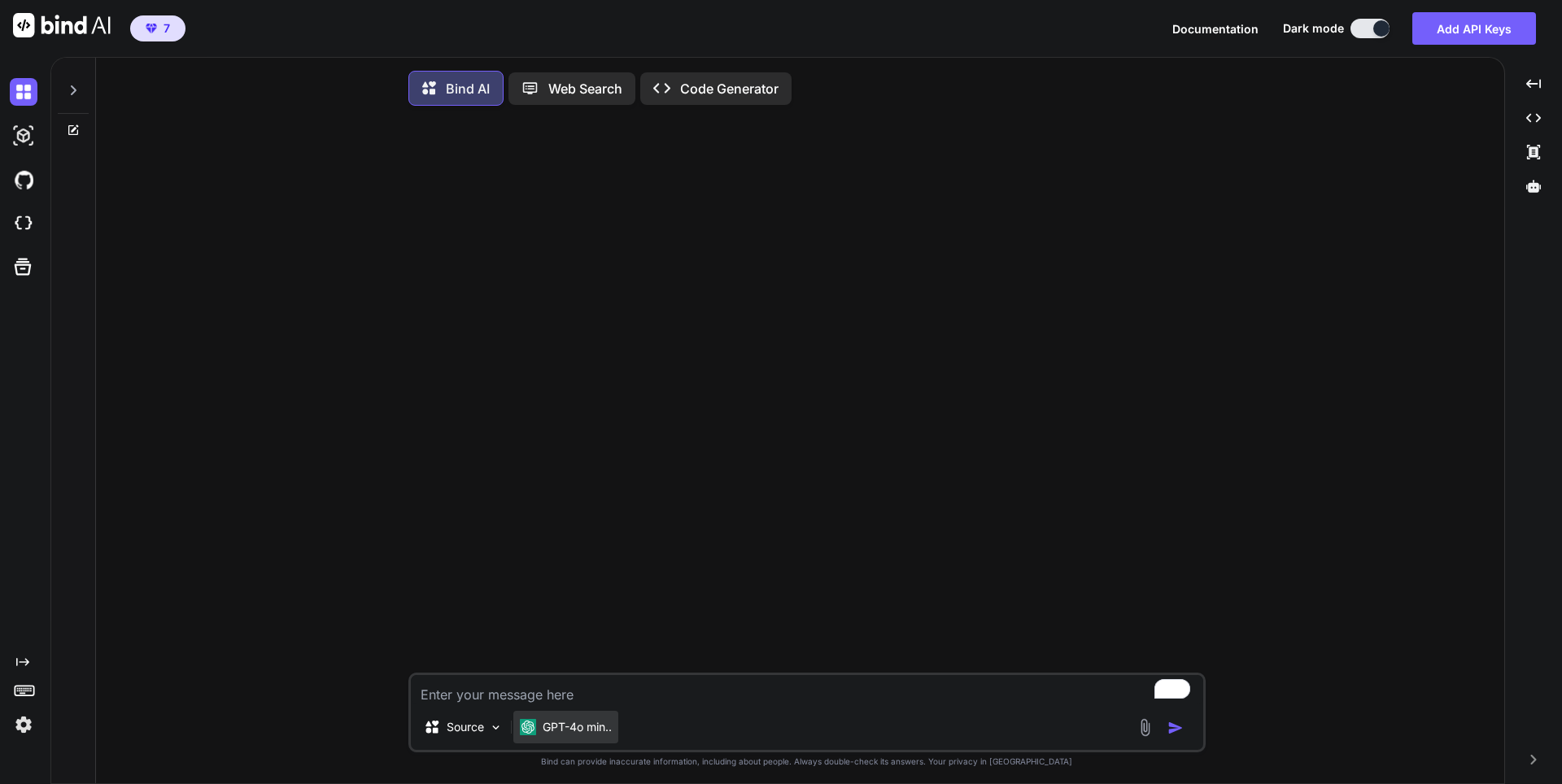
click at [560, 741] on div "GPT-4o min.." at bounding box center [565, 727] width 105 height 32
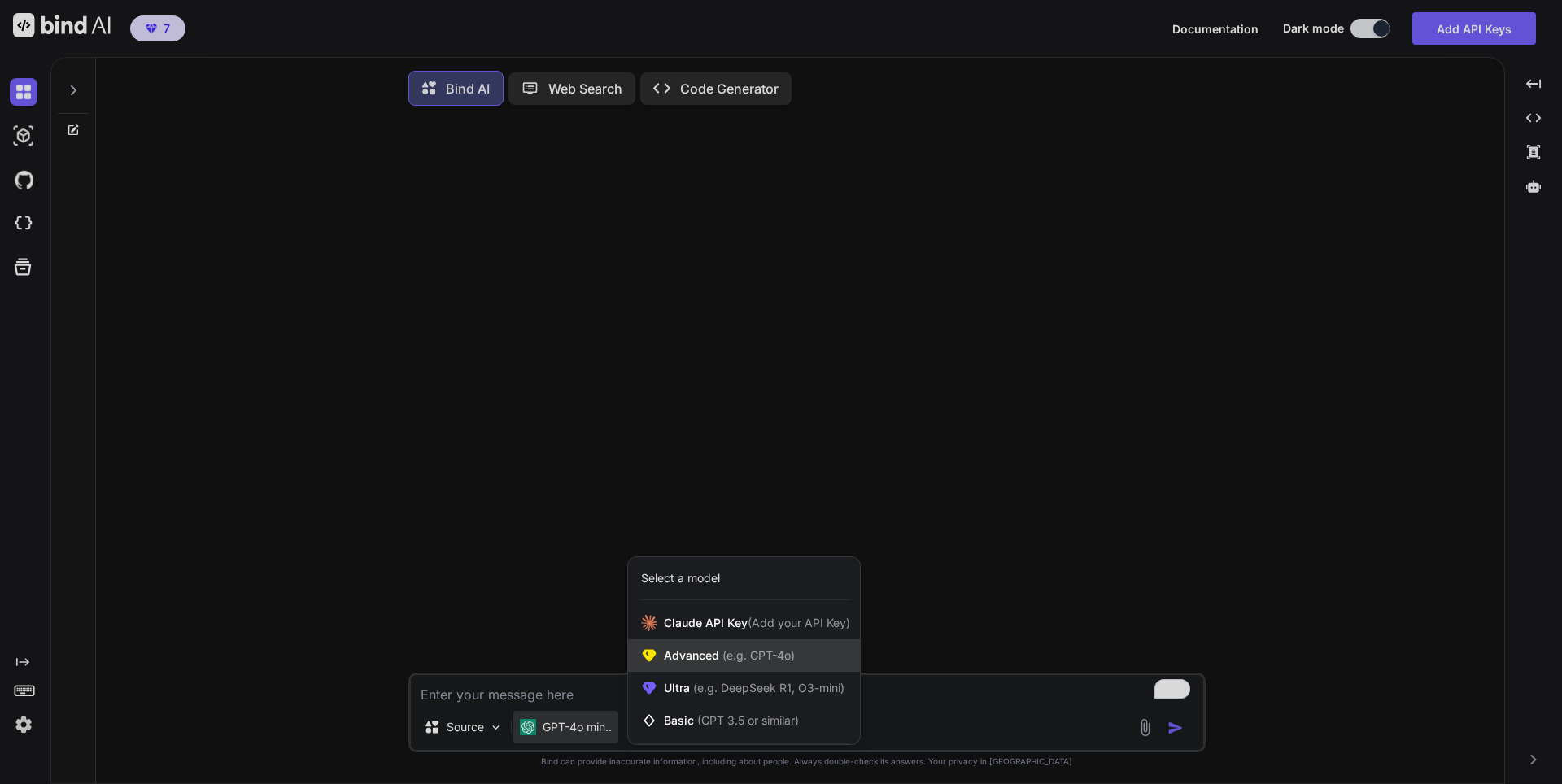
click at [699, 659] on span "Advanced (e.g. GPT-4o)" at bounding box center [729, 655] width 131 height 16
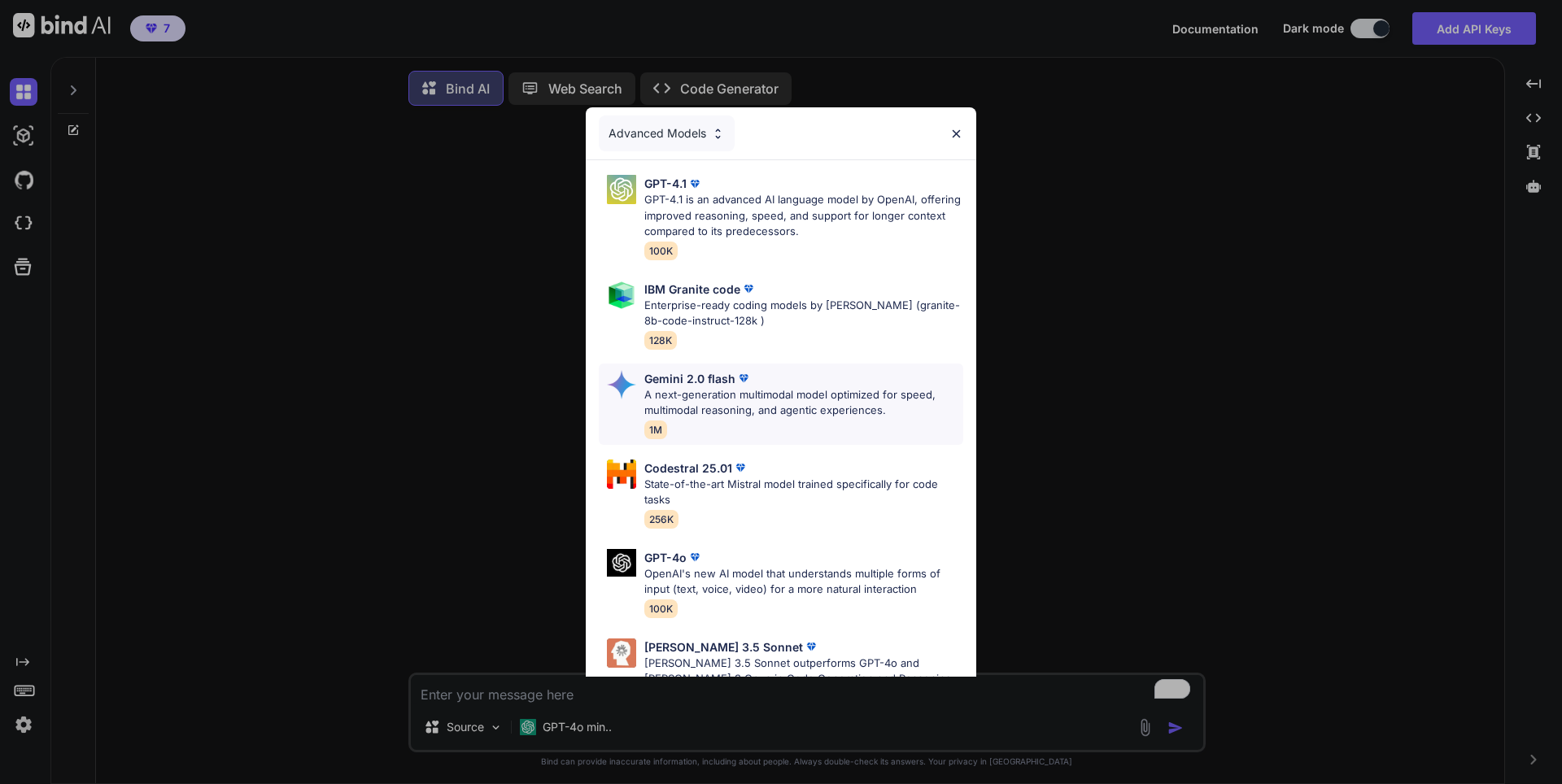
scroll to position [48, 0]
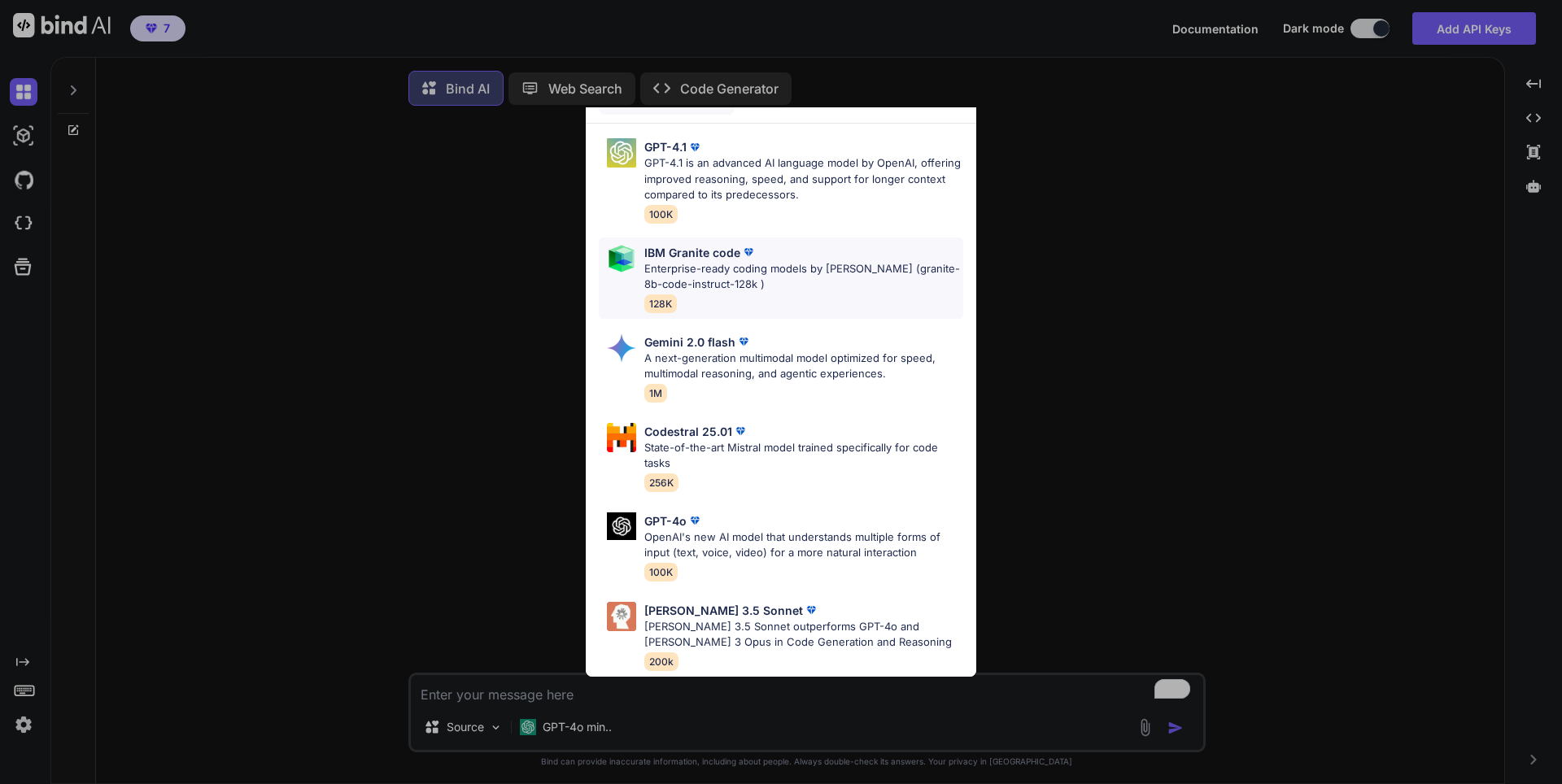
click at [703, 261] on p "Enterprise-ready coding models by [PERSON_NAME] (granite-8b-code-instruct-128k )" at bounding box center [804, 276] width 319 height 31
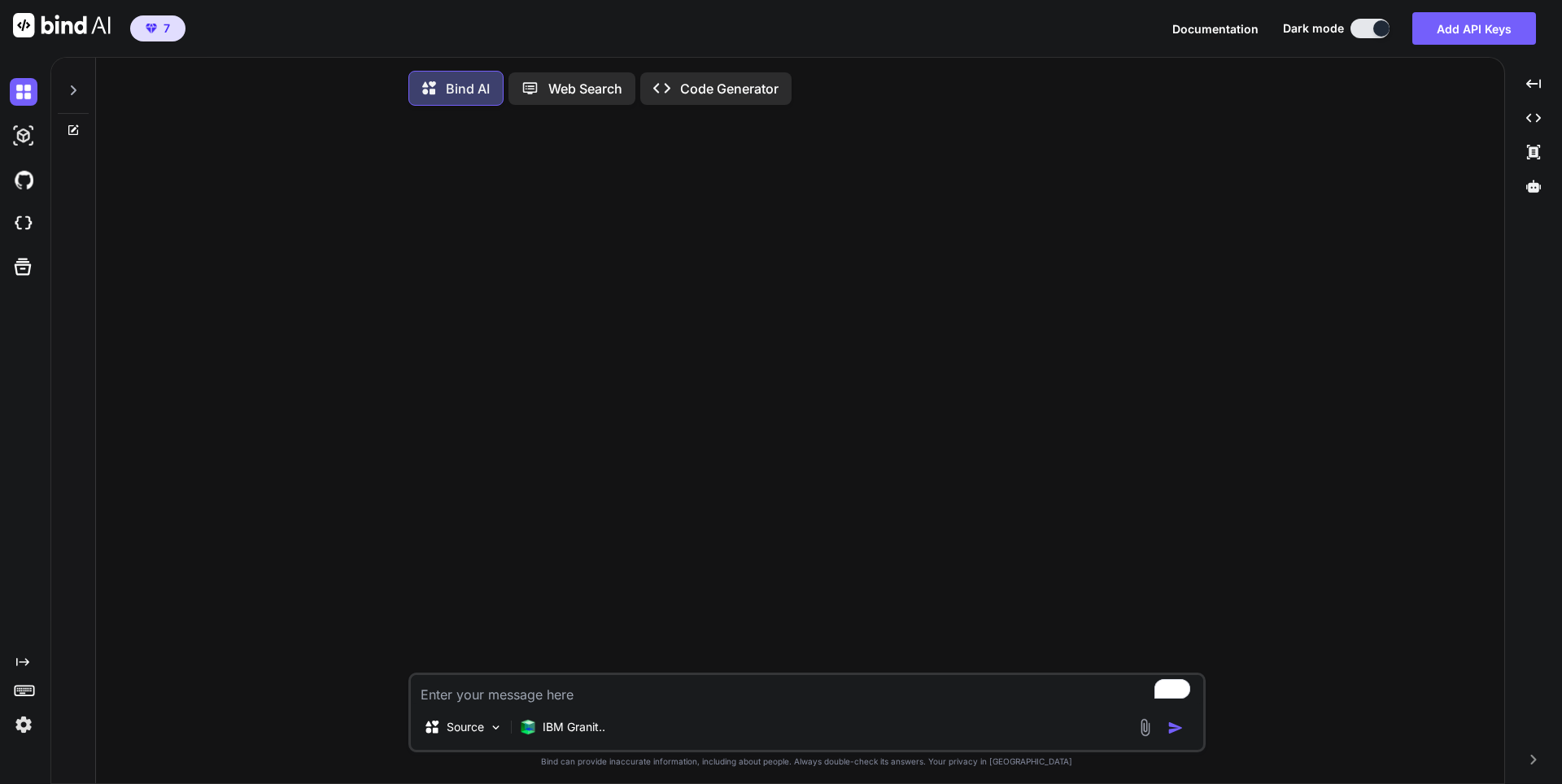
click at [583, 703] on textarea "To enrich screen reader interactions, please activate Accessibility in Grammarl…" at bounding box center [807, 689] width 792 height 30
type textarea "HI"
click at [1178, 736] on img "button" at bounding box center [1175, 728] width 16 height 16
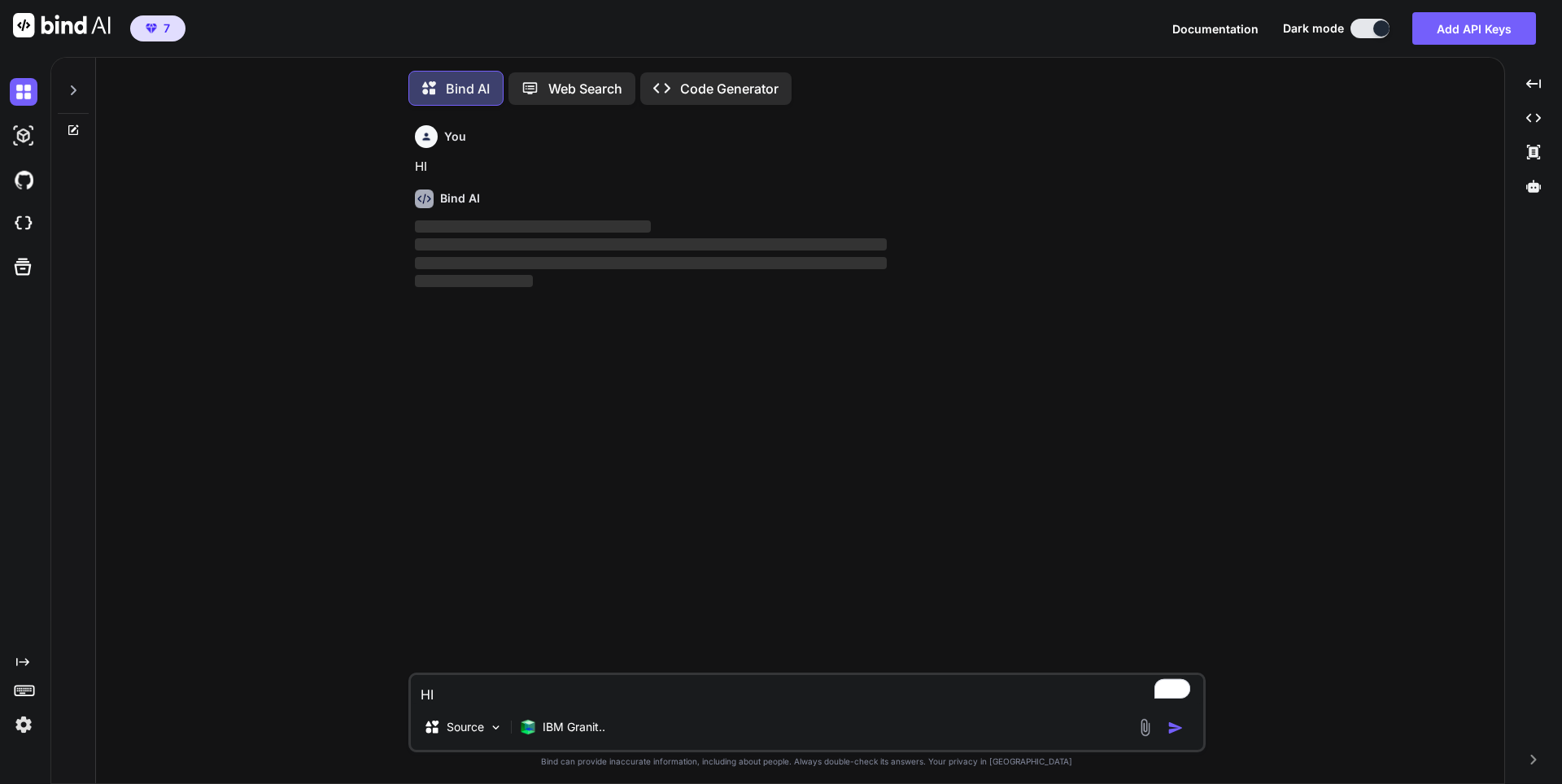
scroll to position [8, 0]
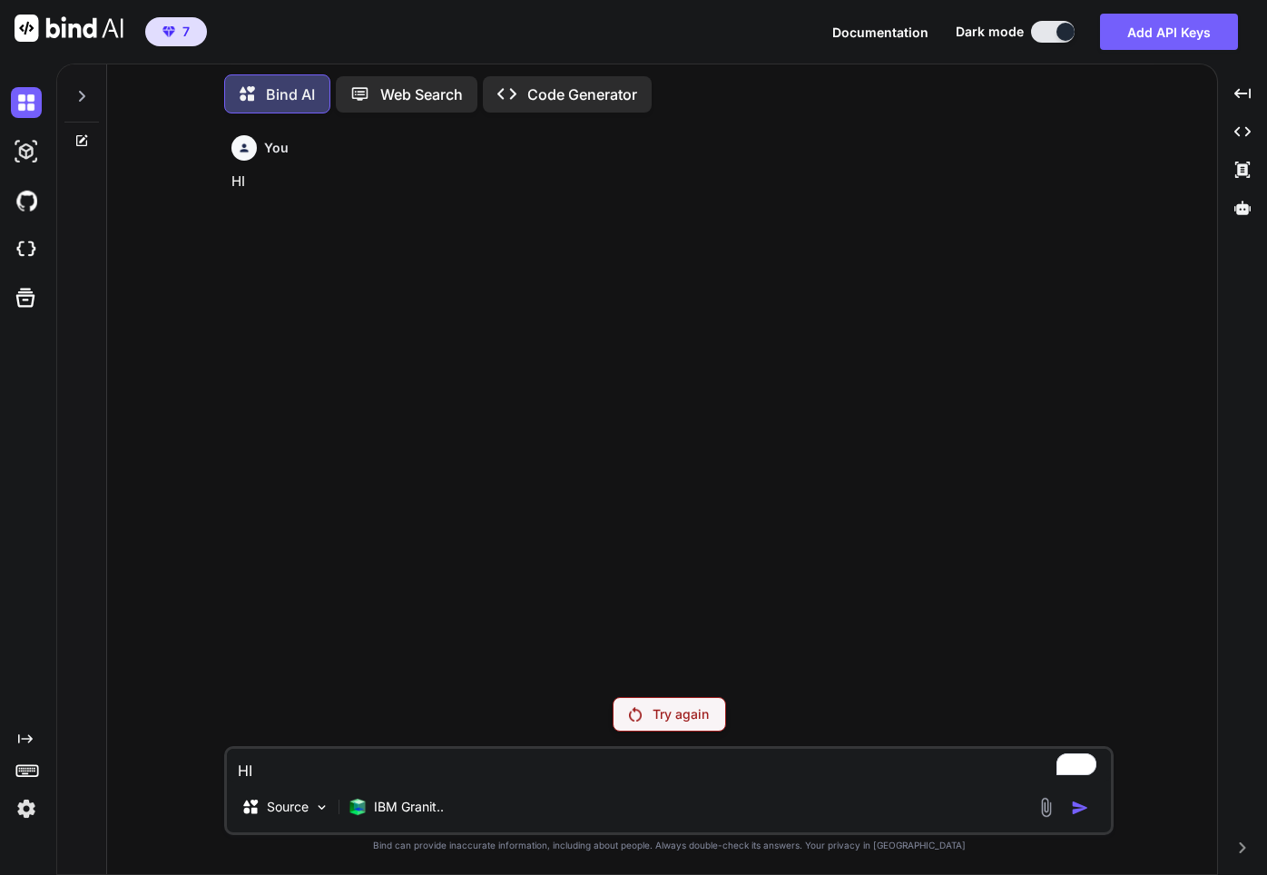
click at [676, 716] on p "Try again" at bounding box center [681, 714] width 56 height 18
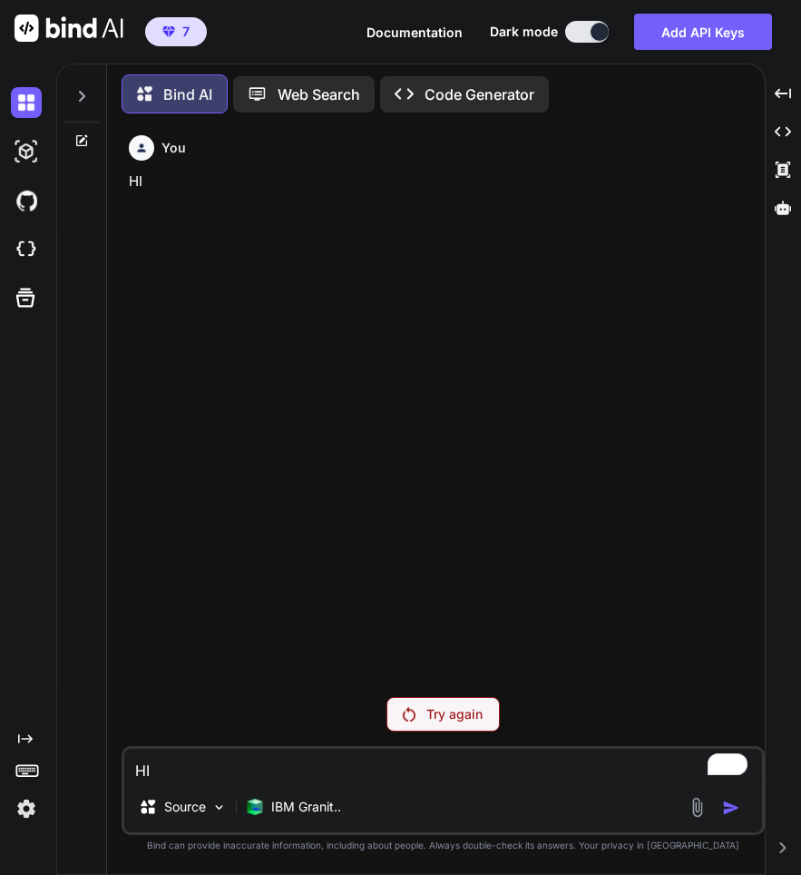
click at [437, 717] on p "Try again" at bounding box center [455, 714] width 56 height 18
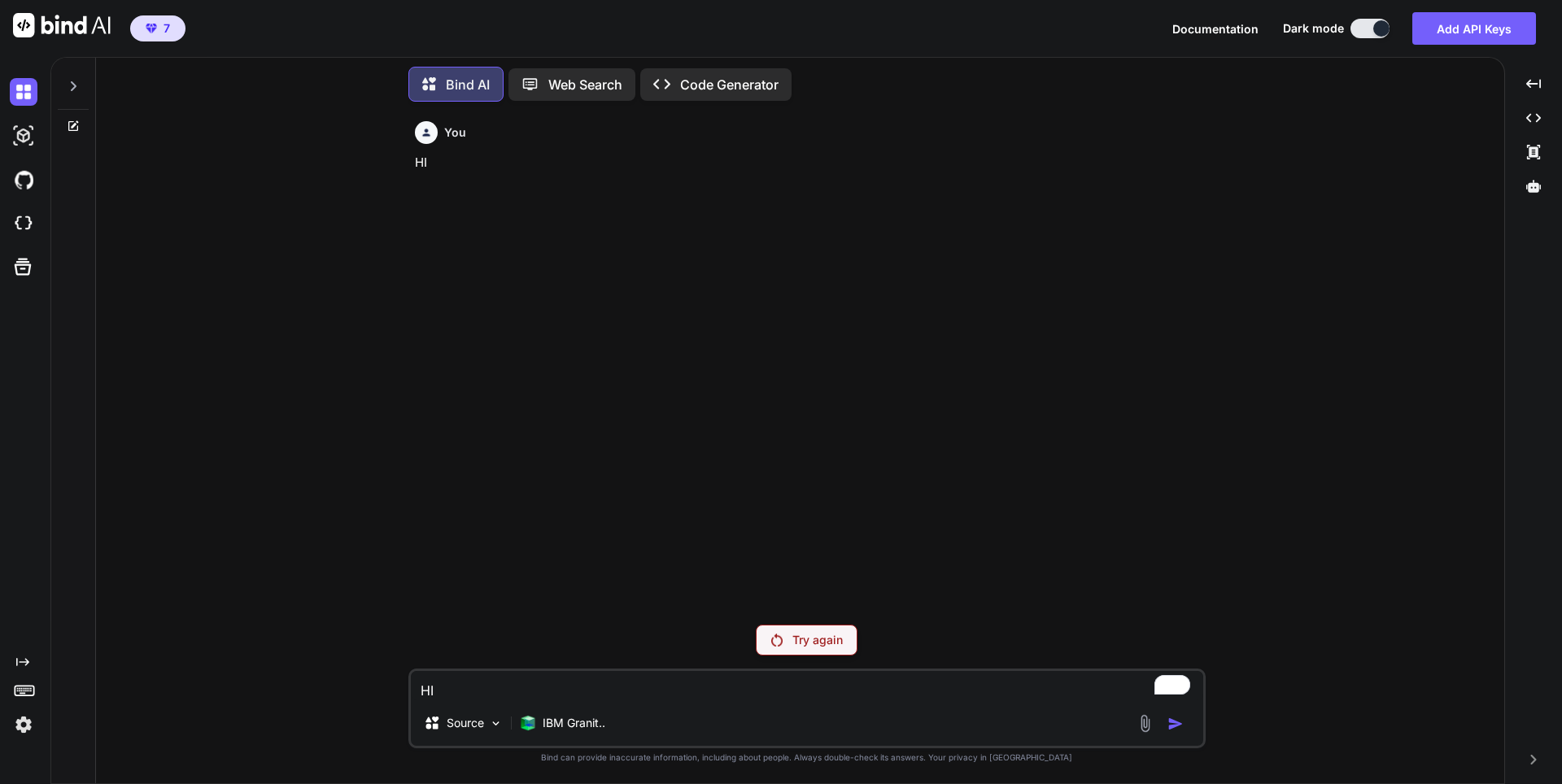
click at [66, 30] on img at bounding box center [62, 25] width 98 height 24
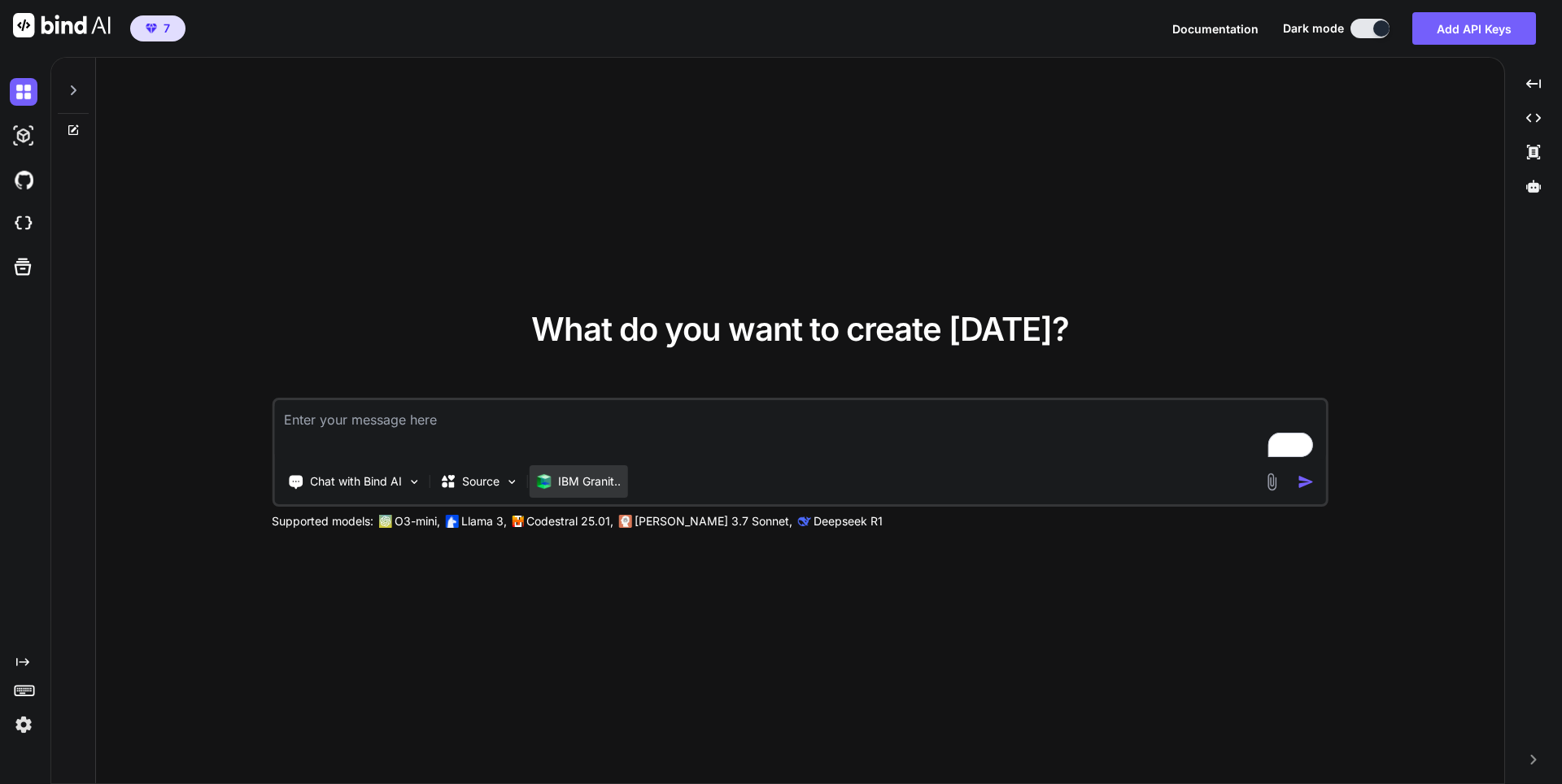
click at [565, 487] on p "IBM Granit.." at bounding box center [590, 481] width 63 height 16
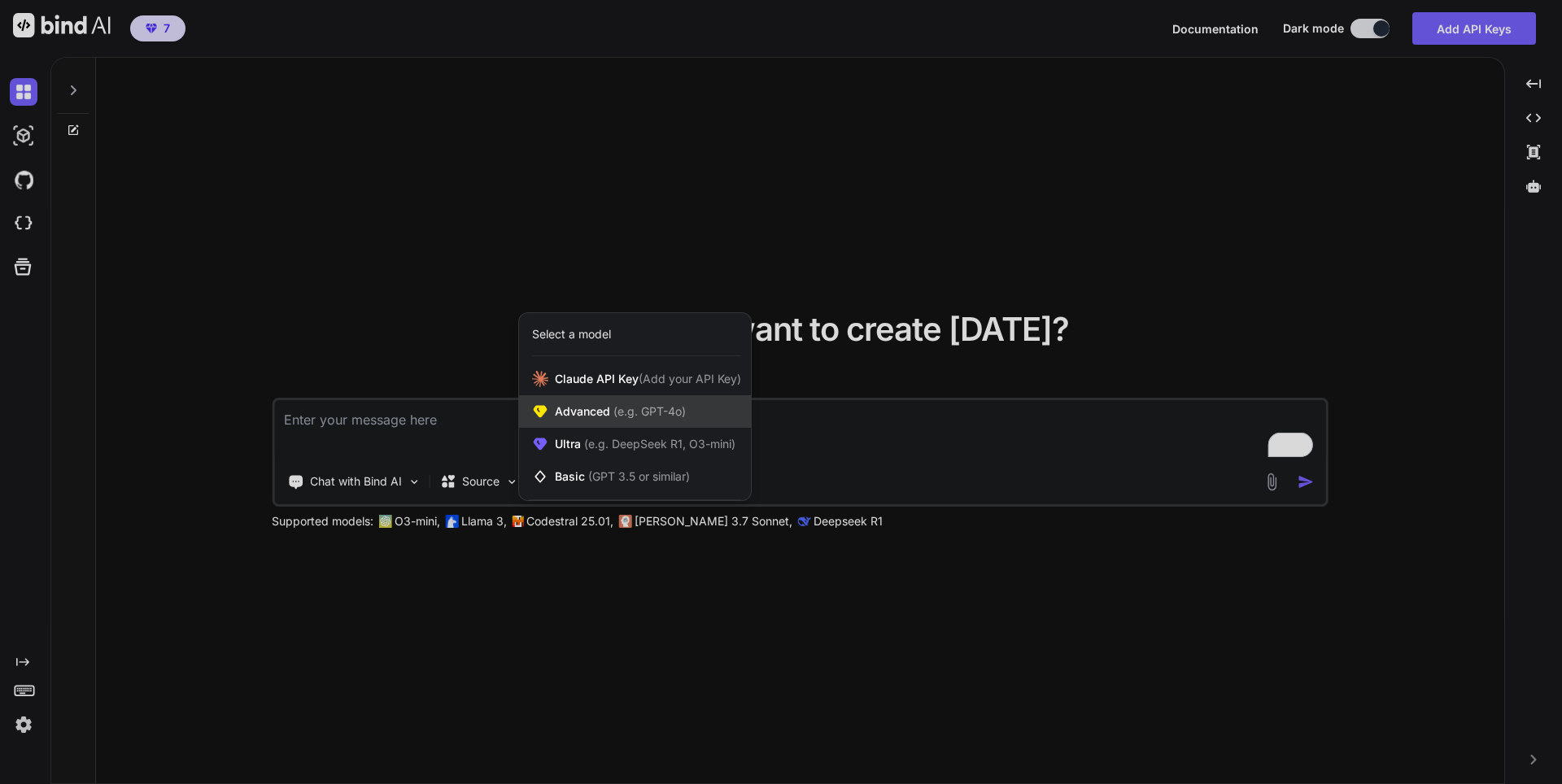
click at [613, 419] on span "Advanced (e.g. GPT-4o)" at bounding box center [620, 411] width 131 height 16
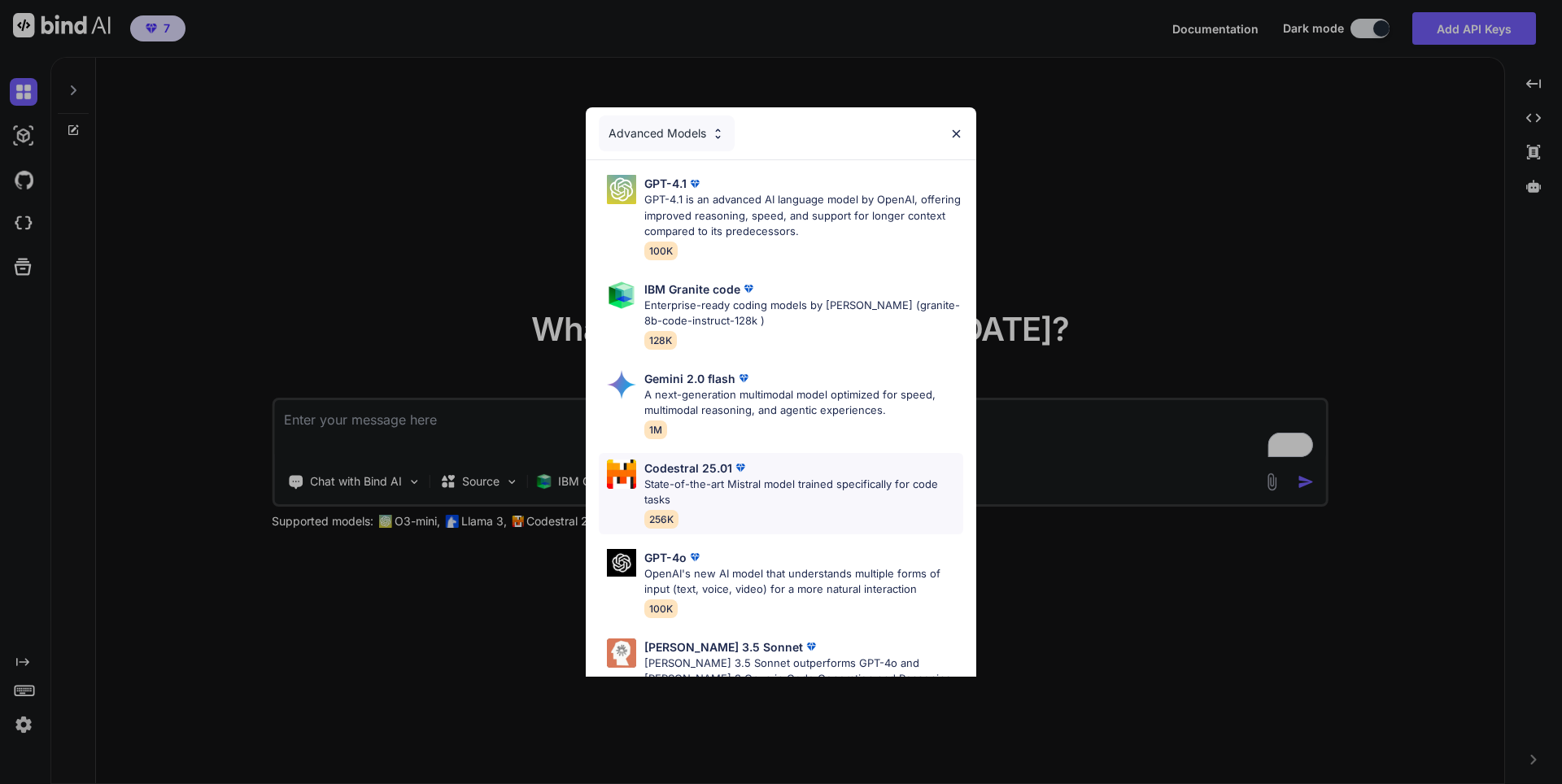
click at [690, 470] on p "Codestral 25.01" at bounding box center [688, 468] width 88 height 17
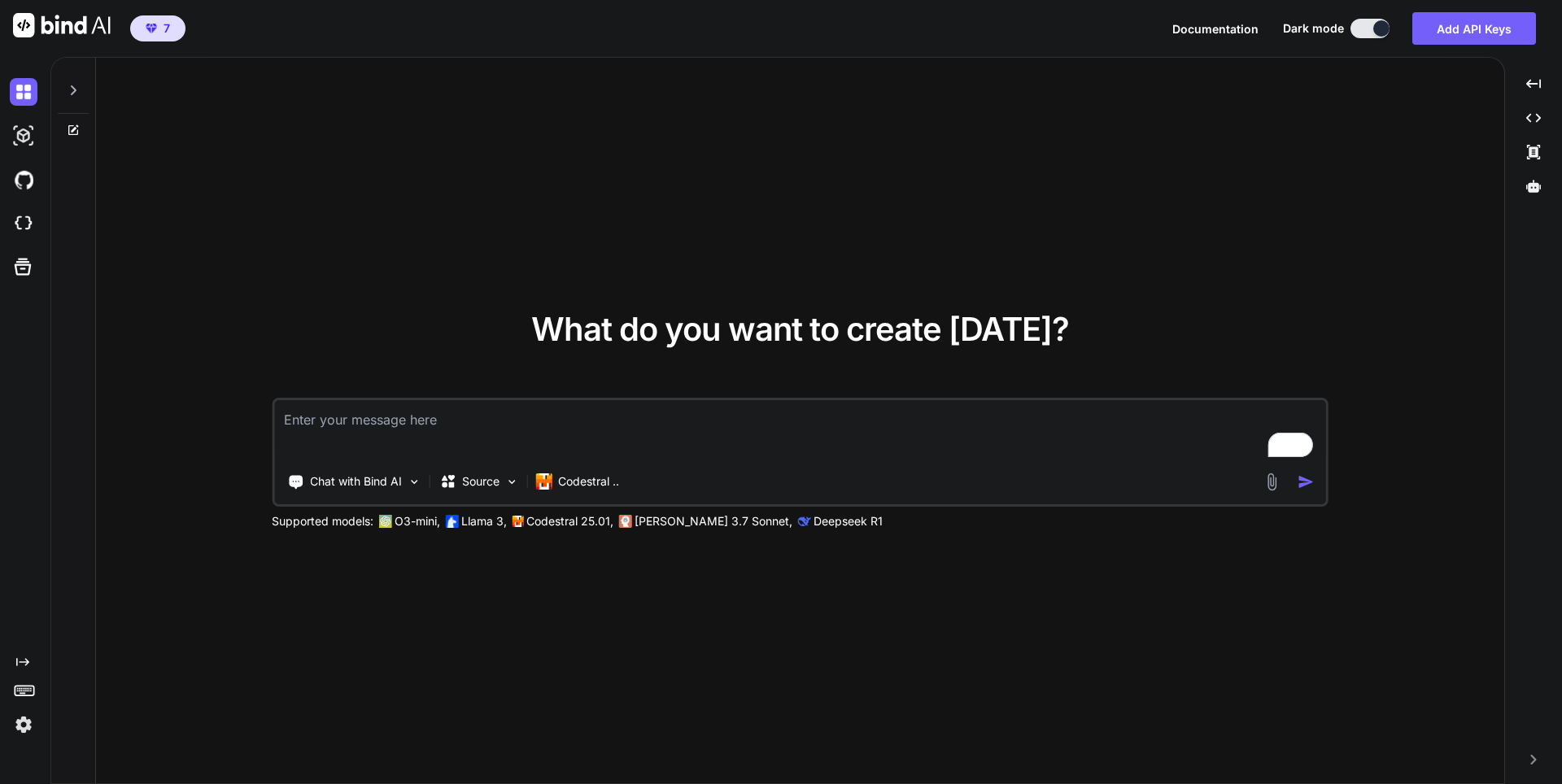
click at [365, 428] on textarea "To enrich screen reader interactions, please activate Accessibility in Grammarl…" at bounding box center [799, 430] width 1051 height 60
type textarea "Hi"
click at [1303, 479] on img "button" at bounding box center [1306, 481] width 17 height 17
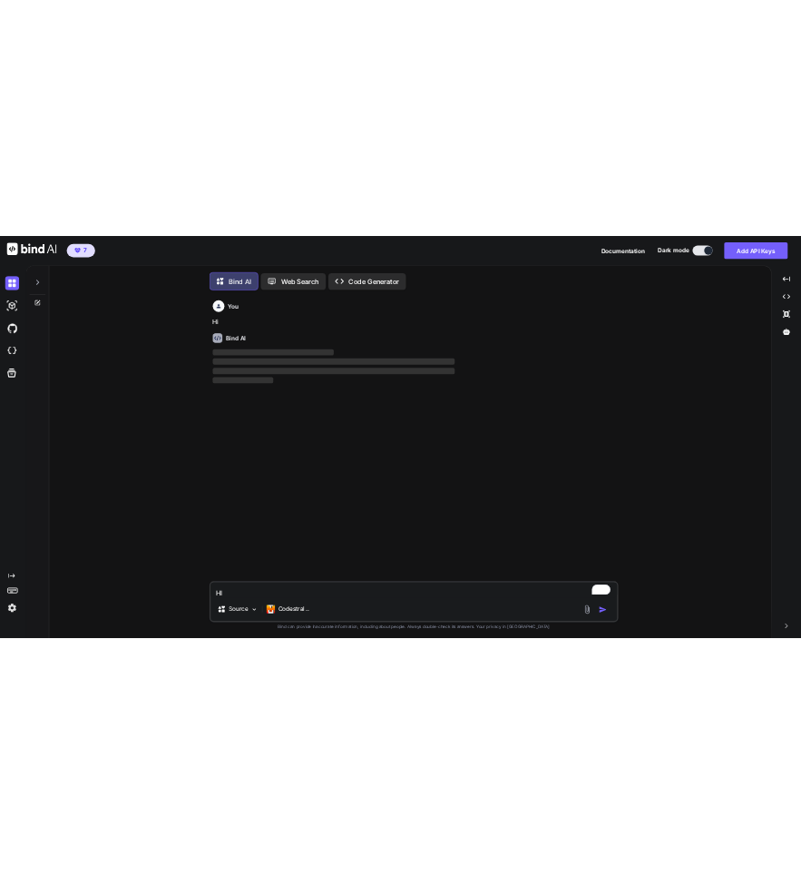
scroll to position [9, 0]
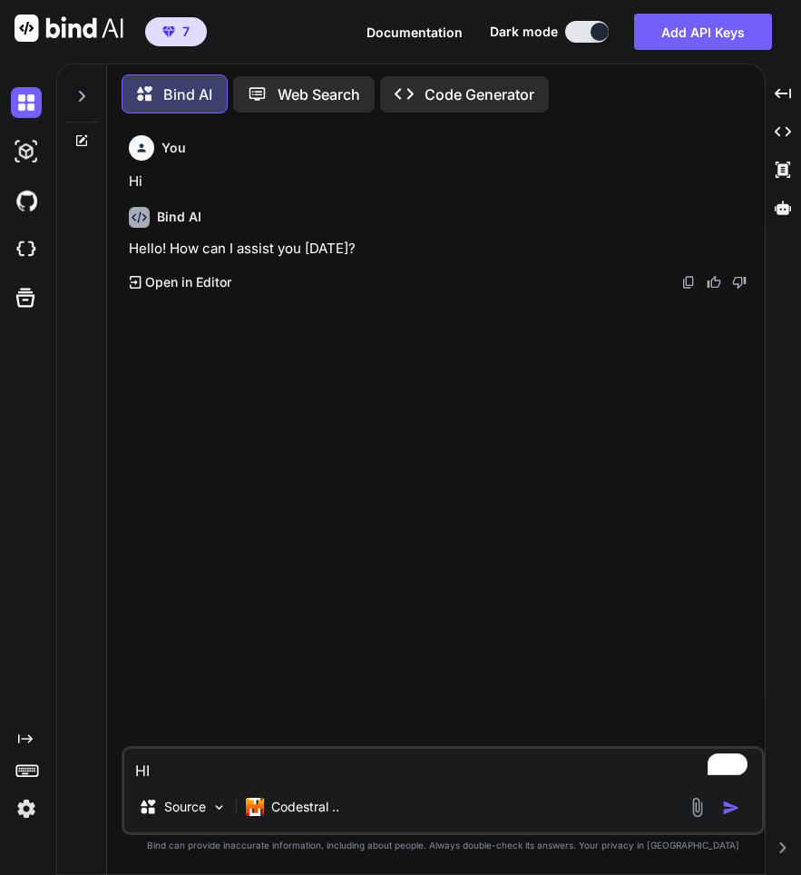
click at [228, 770] on textarea "HI" at bounding box center [443, 765] width 638 height 33
click at [227, 771] on textarea "HI" at bounding box center [443, 765] width 638 height 33
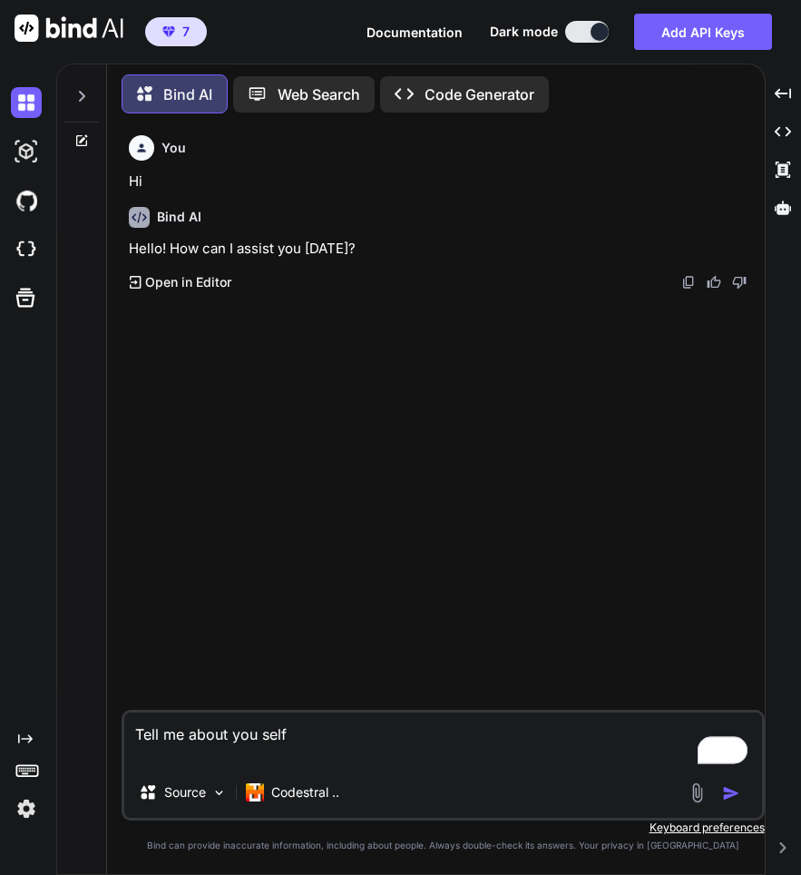
type textarea "Tell me about you self"
click at [732, 791] on img "button" at bounding box center [731, 793] width 18 height 18
